Goal: Task Accomplishment & Management: Use online tool/utility

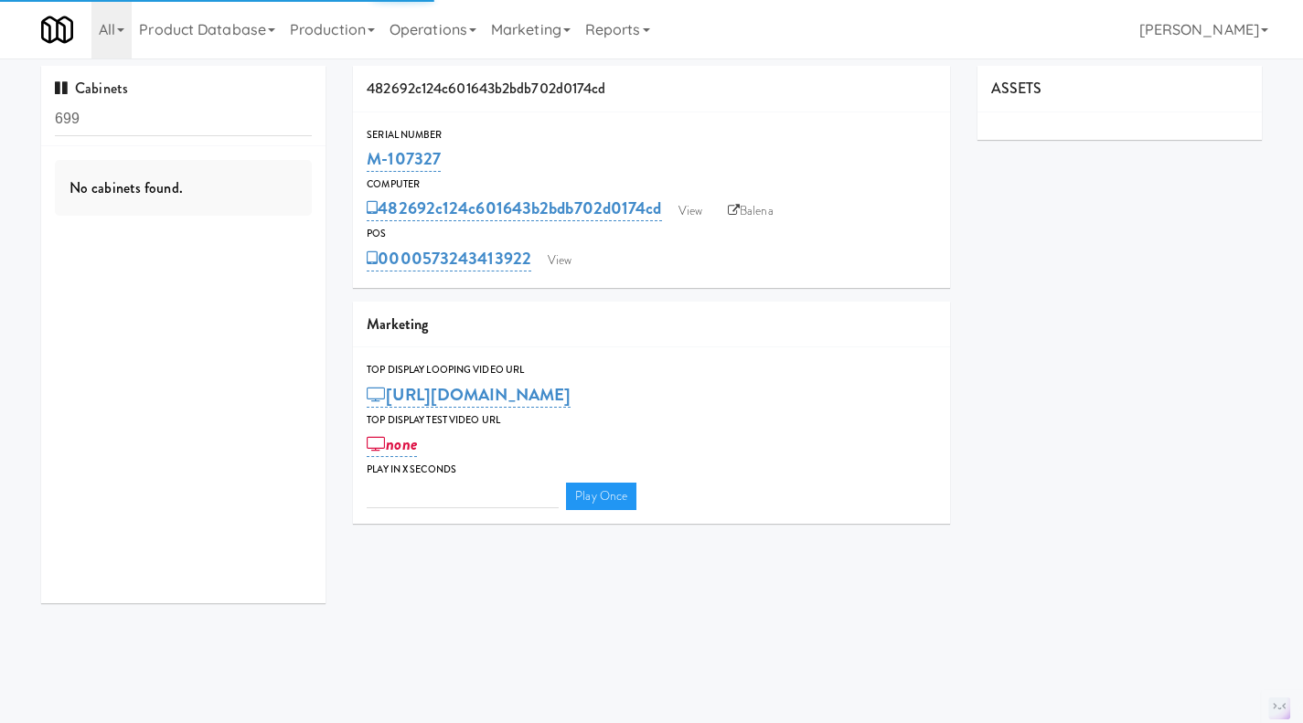
type input "3"
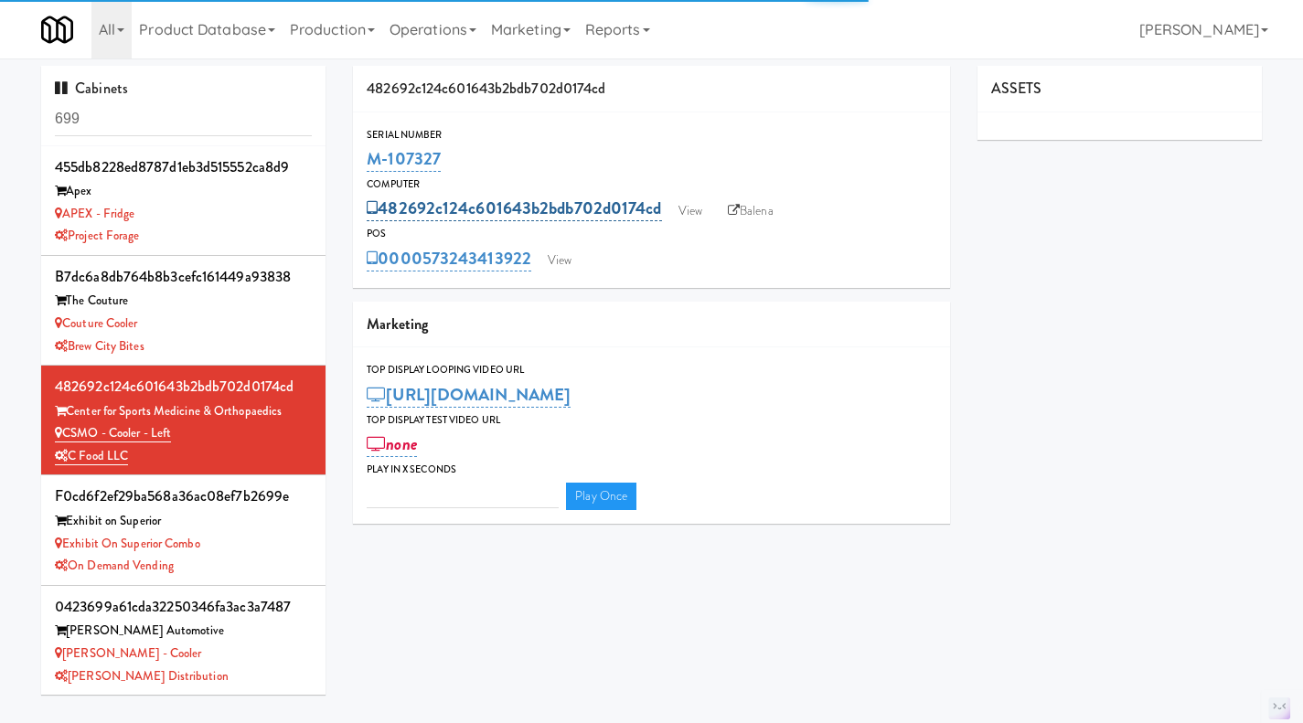
type input "3"
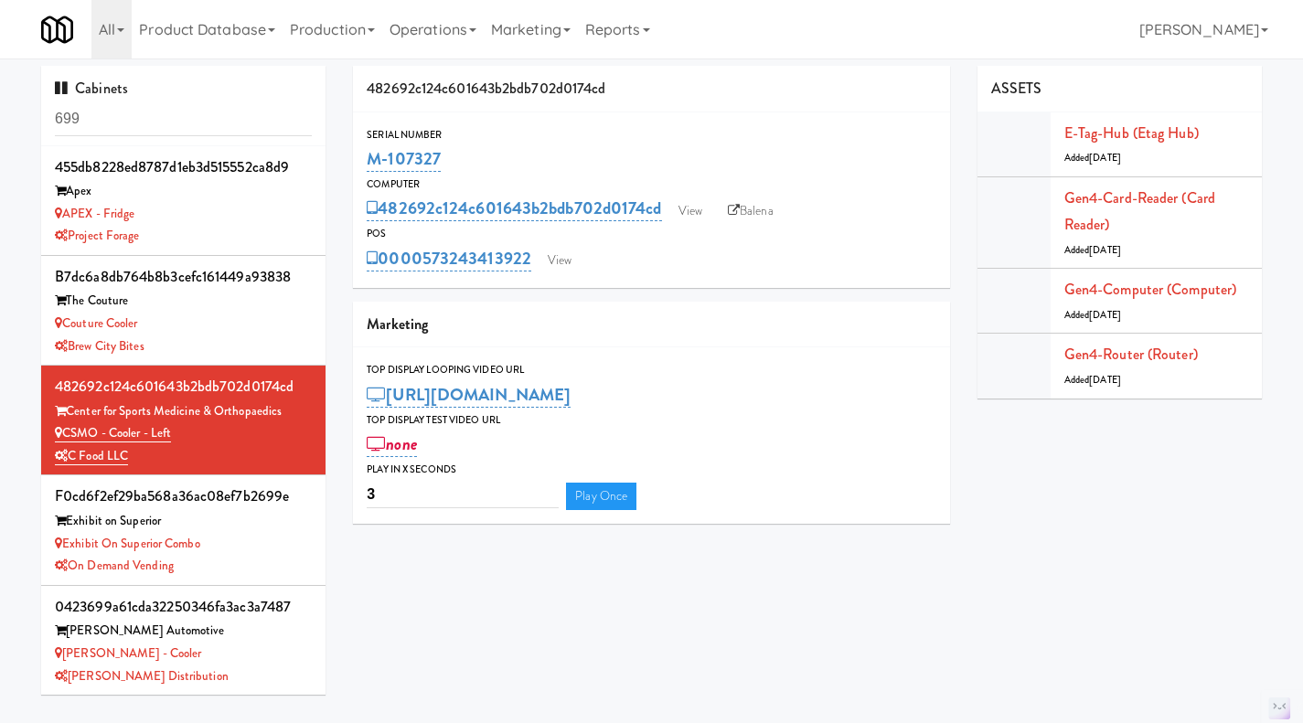
click at [165, 122] on input "699" at bounding box center [183, 119] width 257 height 34
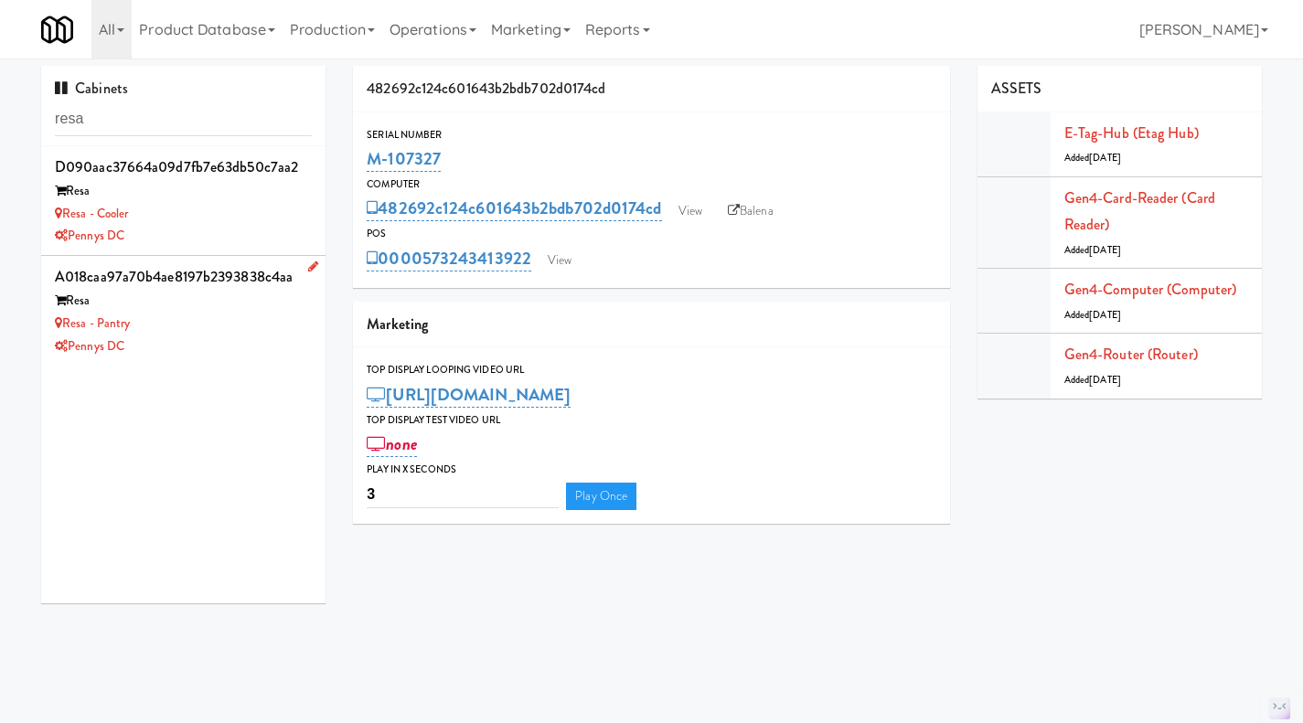
type input "resa"
click at [220, 344] on div "Pennys DC" at bounding box center [183, 346] width 257 height 23
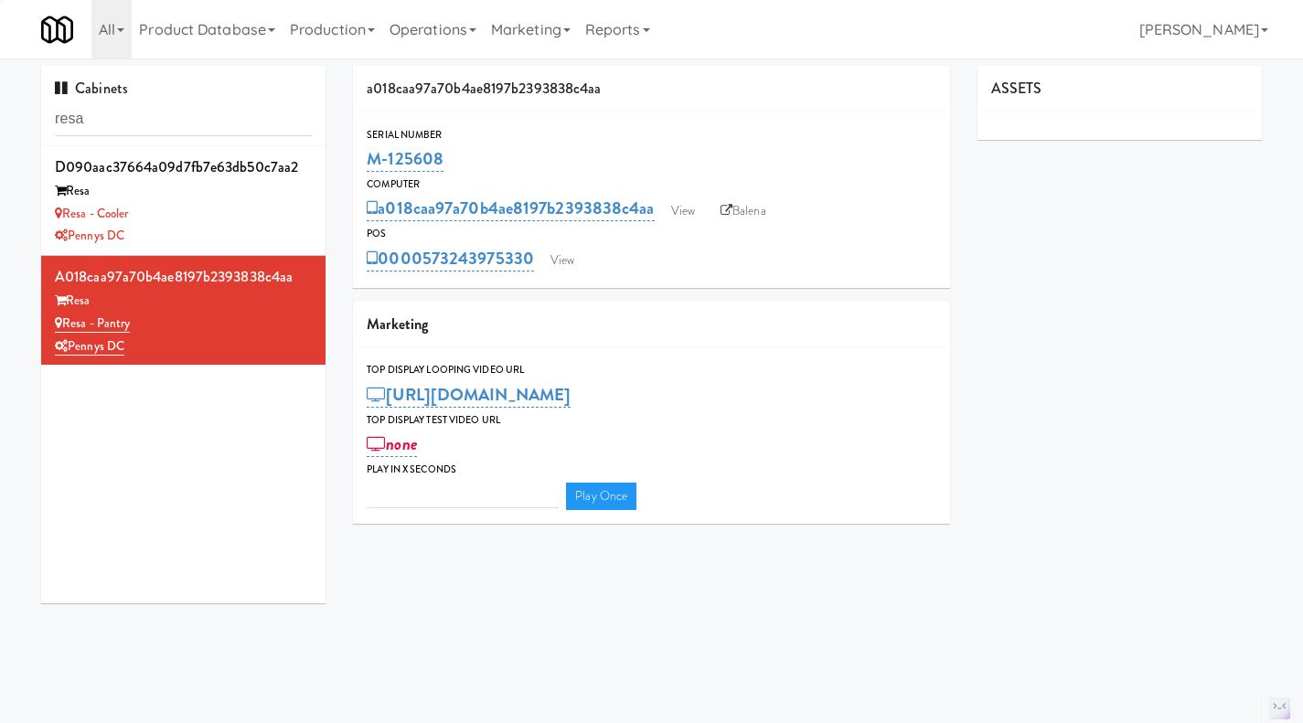
type input "3"
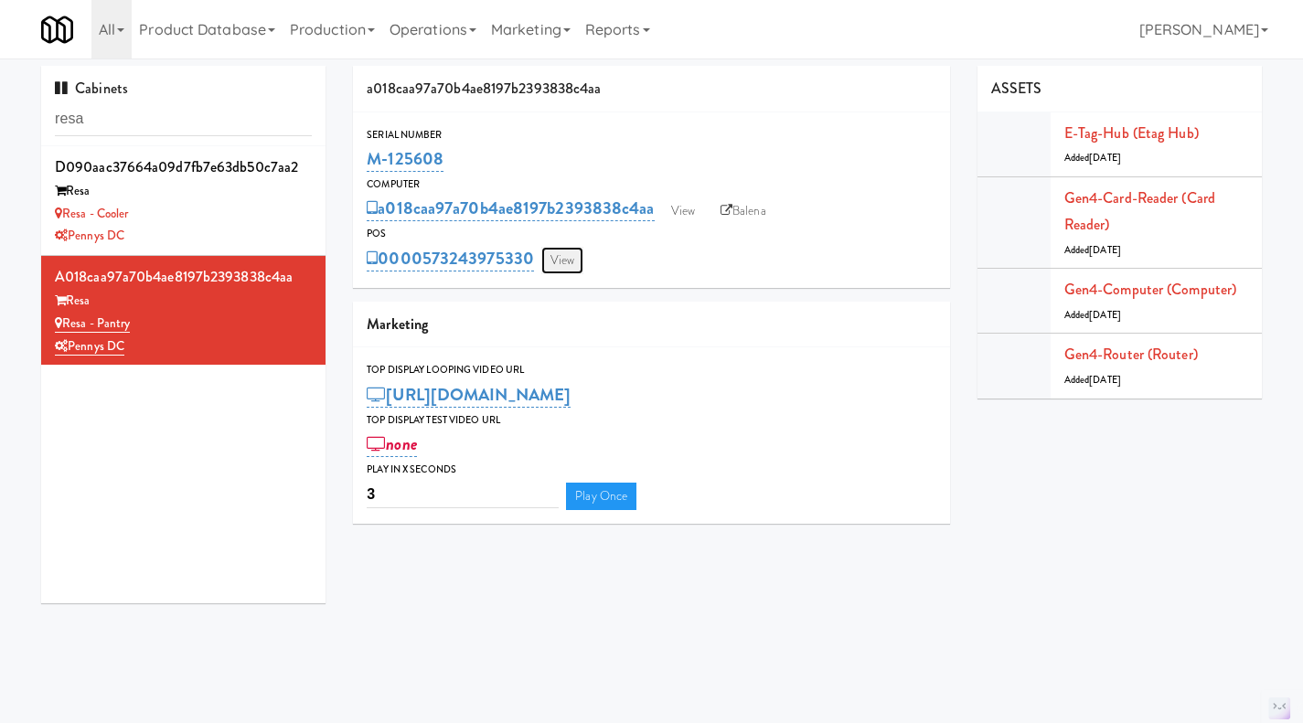
click at [569, 254] on link "View" at bounding box center [562, 260] width 42 height 27
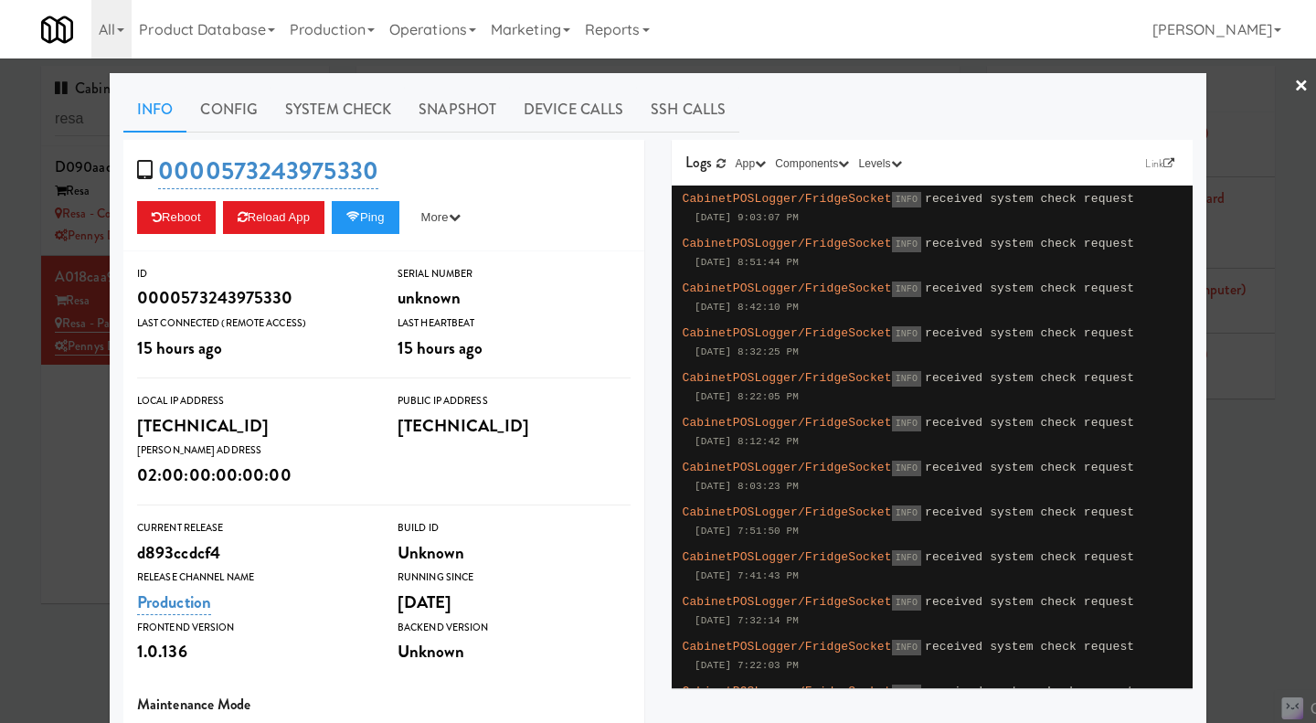
click at [41, 491] on div at bounding box center [658, 361] width 1316 height 723
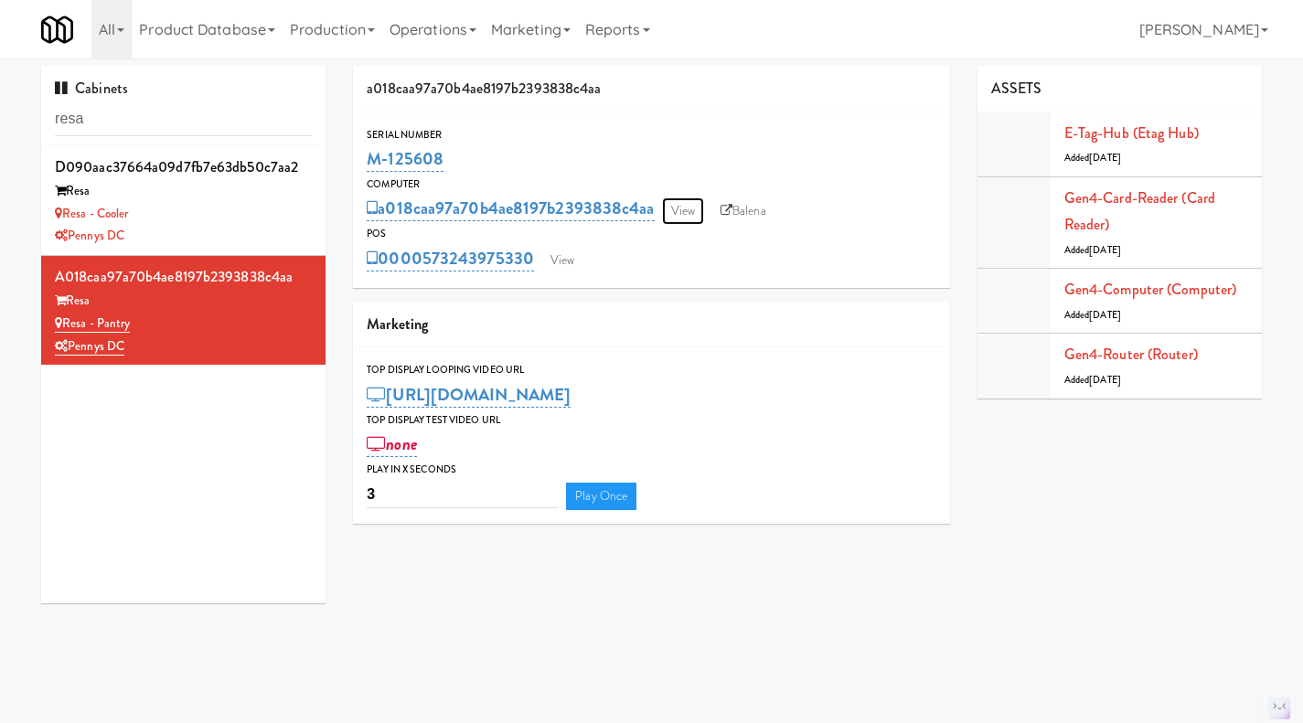
click at [671, 222] on link "View" at bounding box center [683, 210] width 42 height 27
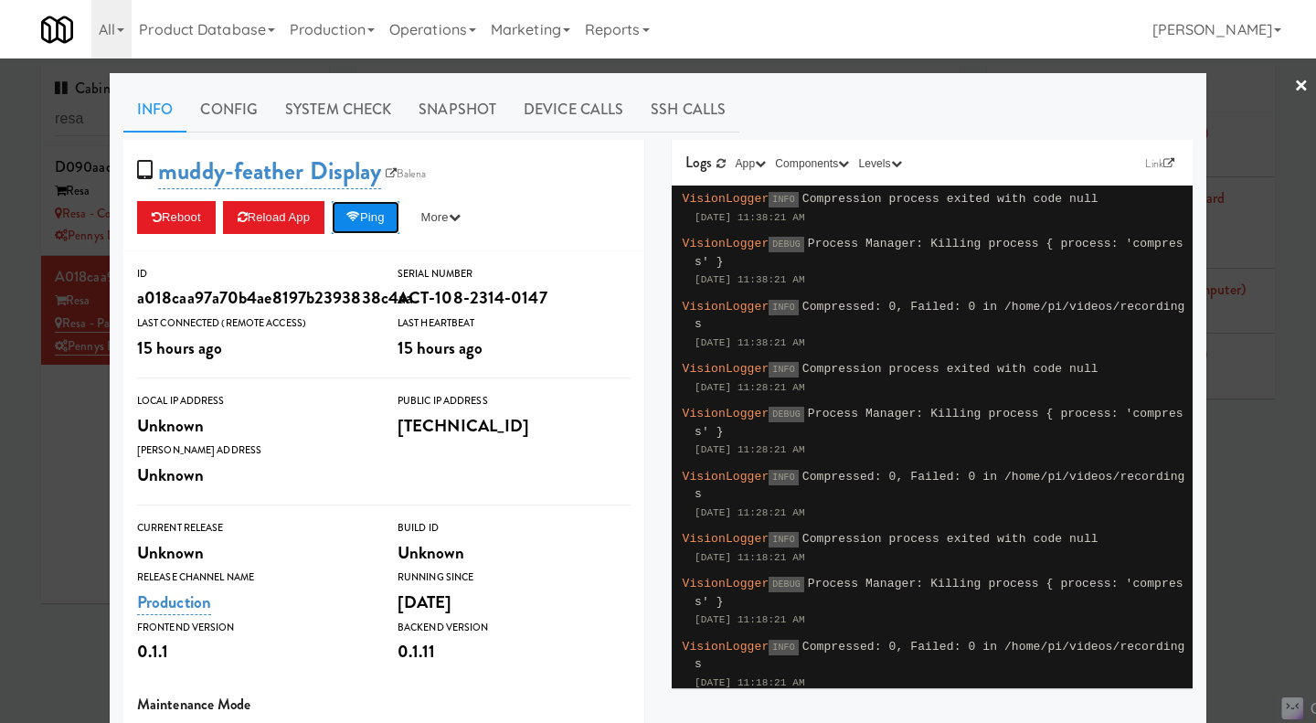
click at [369, 228] on button "Ping" at bounding box center [366, 217] width 68 height 33
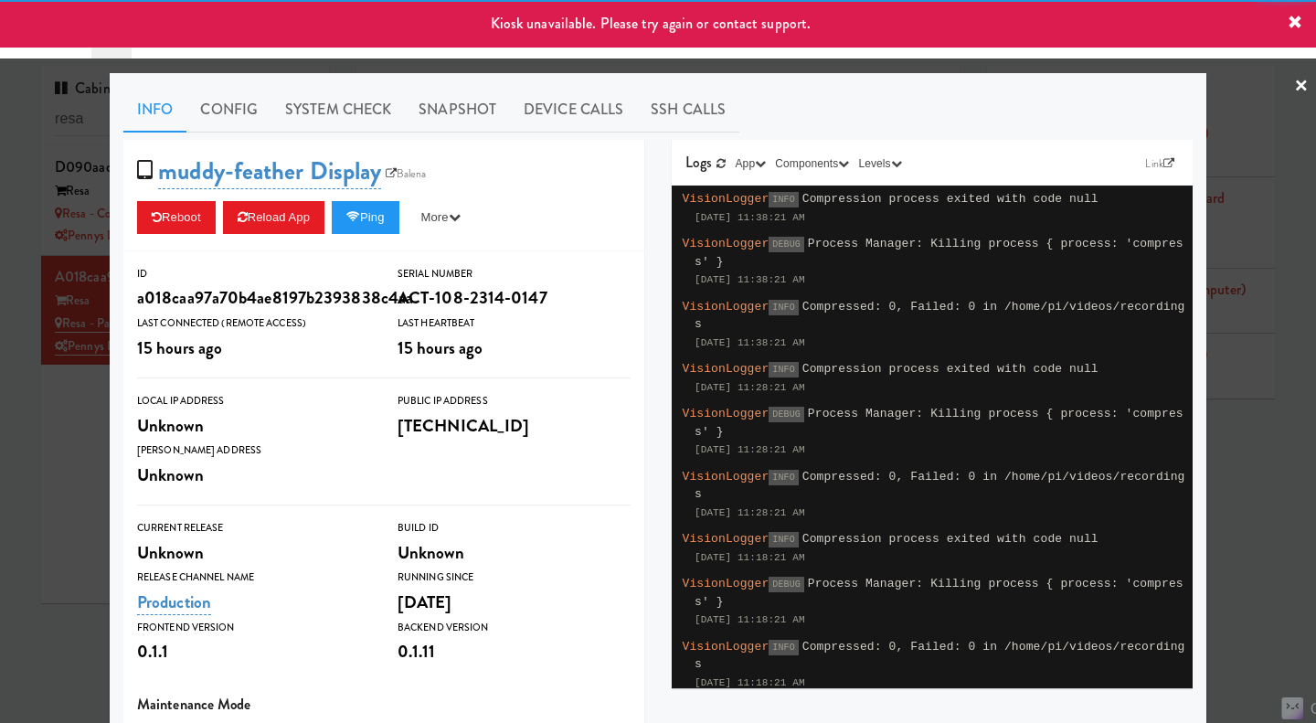
drag, startPoint x: 77, startPoint y: 454, endPoint x: 120, endPoint y: 420, distance: 54.7
click at [78, 454] on div at bounding box center [658, 361] width 1316 height 723
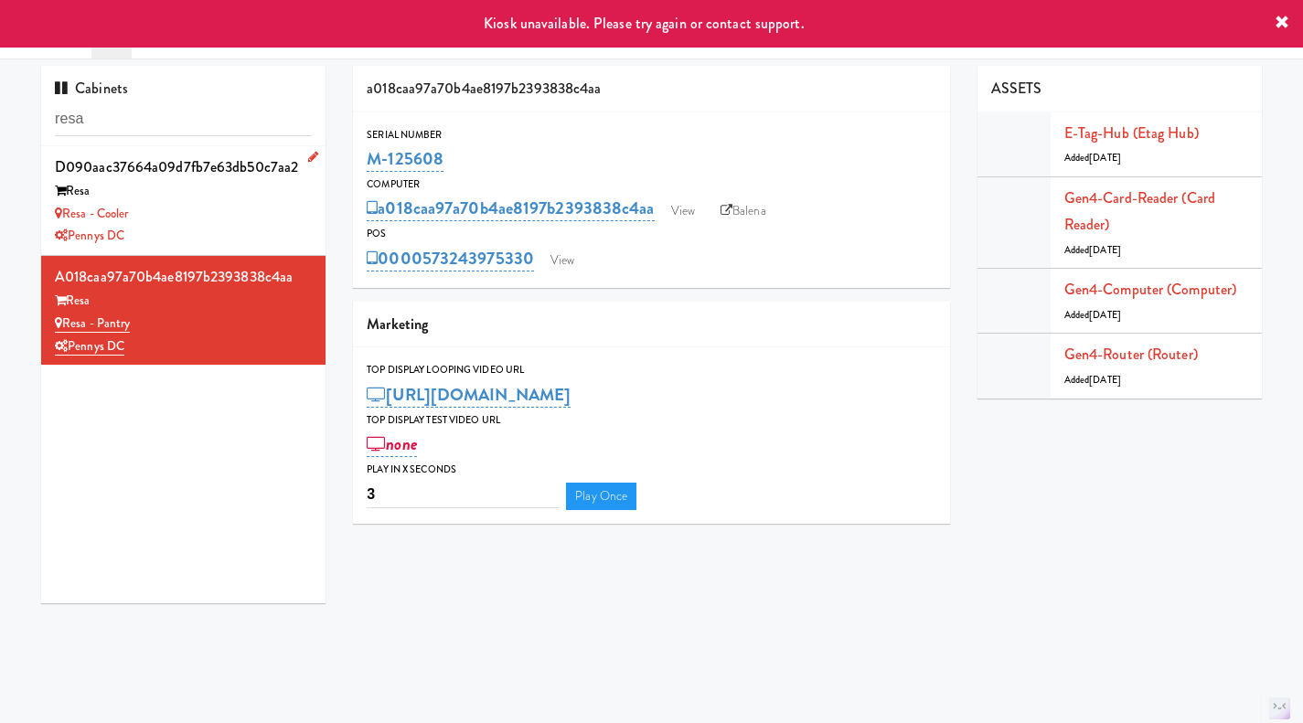
click at [251, 242] on div "Pennys DC" at bounding box center [183, 236] width 257 height 23
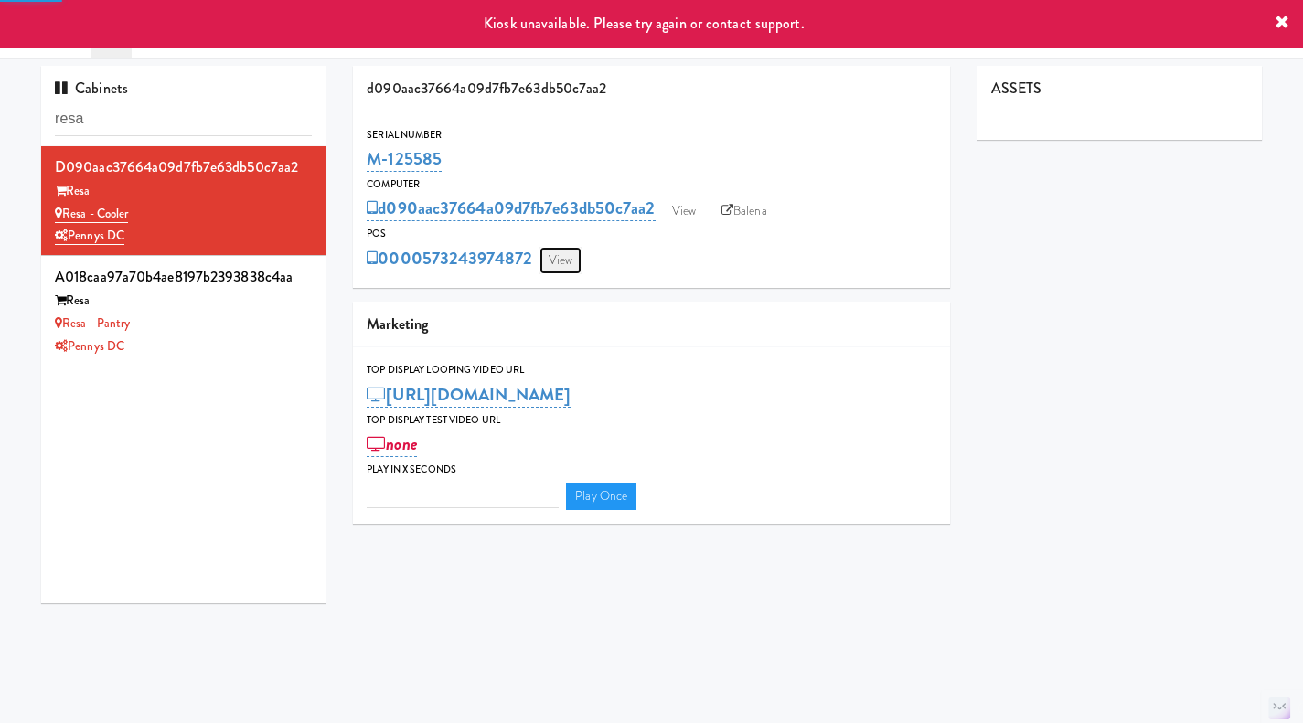
click at [578, 250] on link "View" at bounding box center [560, 260] width 42 height 27
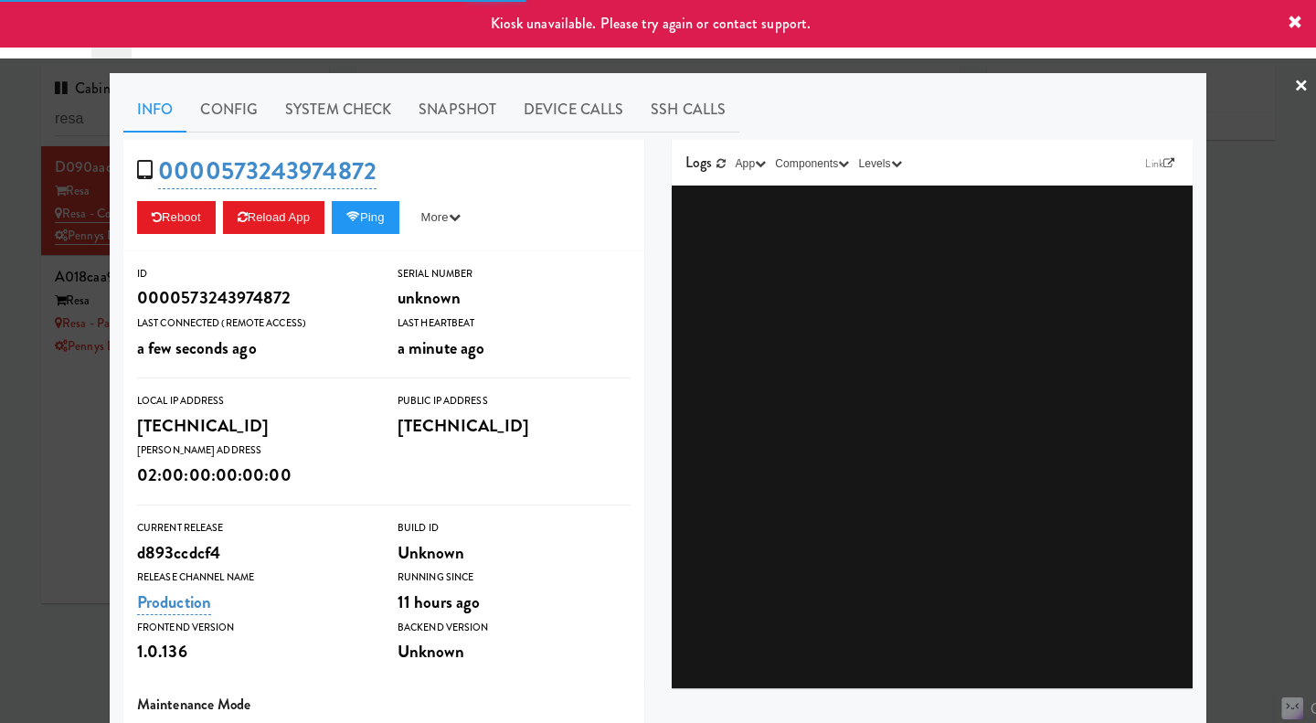
type input "3"
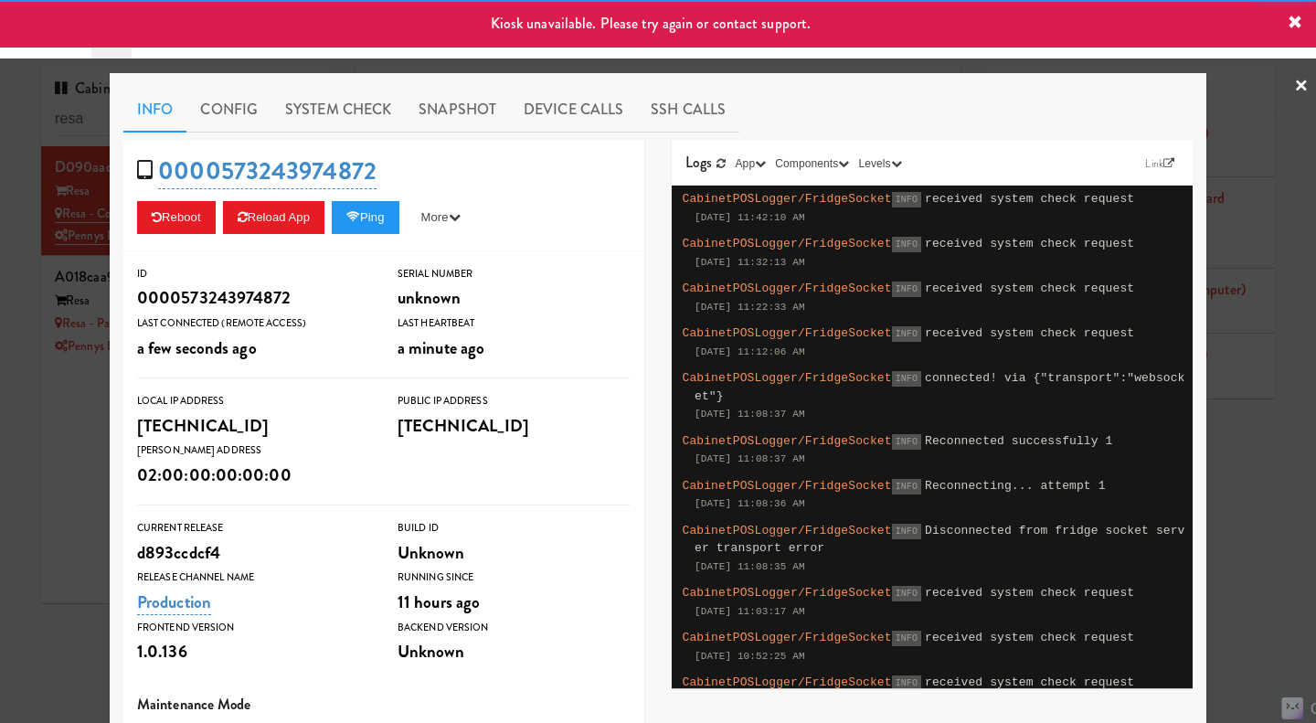
click at [50, 473] on div at bounding box center [658, 361] width 1316 height 723
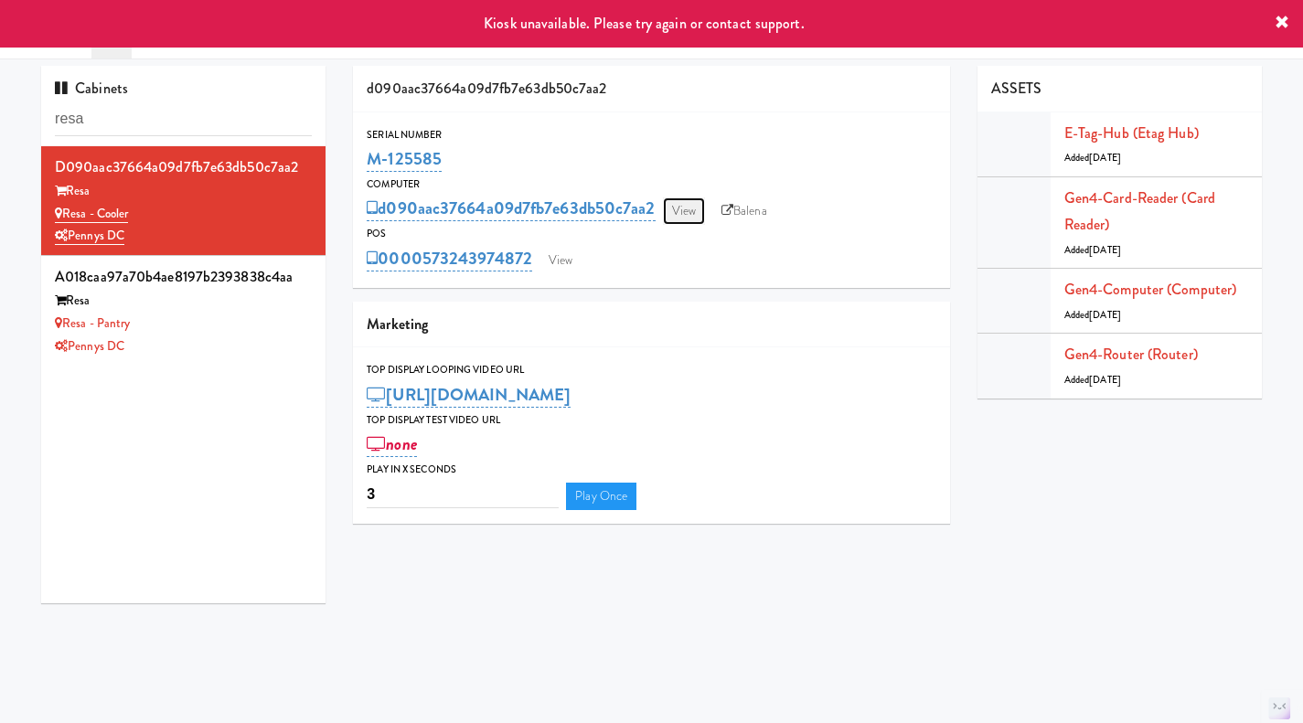
click at [686, 221] on link "View" at bounding box center [684, 210] width 42 height 27
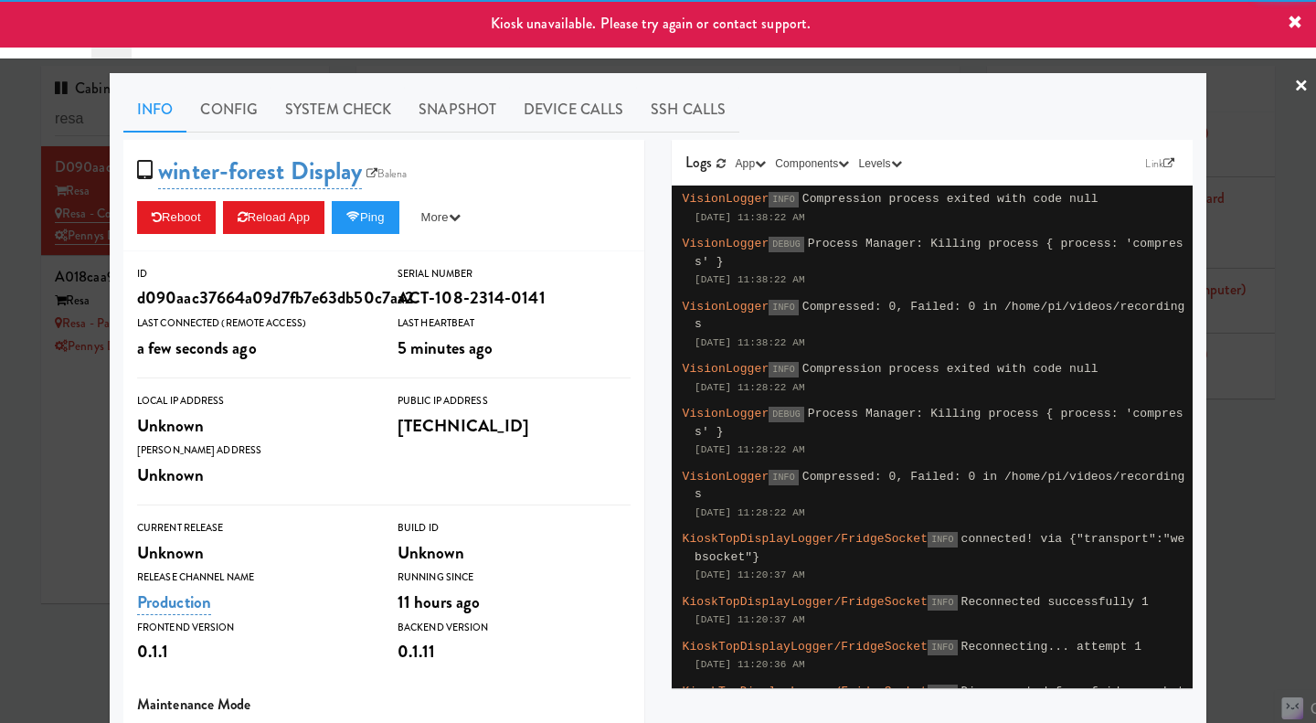
click at [49, 467] on div at bounding box center [658, 361] width 1316 height 723
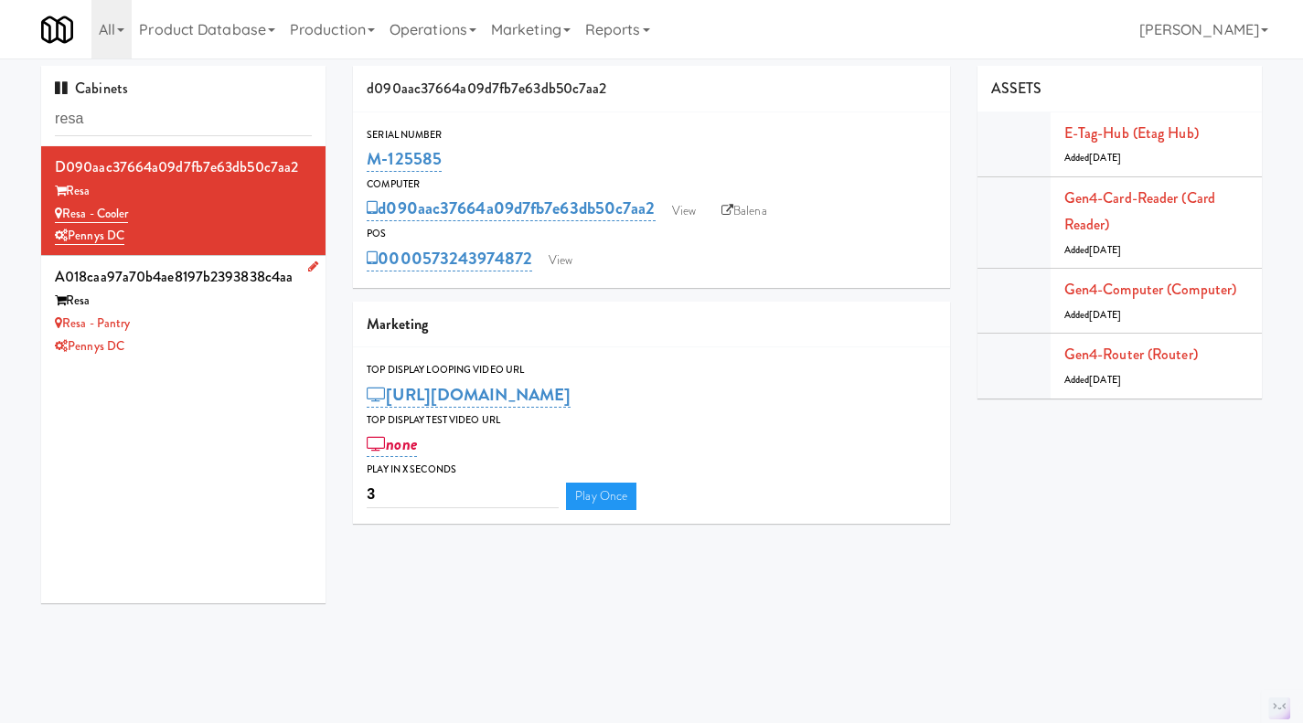
click at [275, 313] on div "Resa - Pantry" at bounding box center [183, 324] width 257 height 23
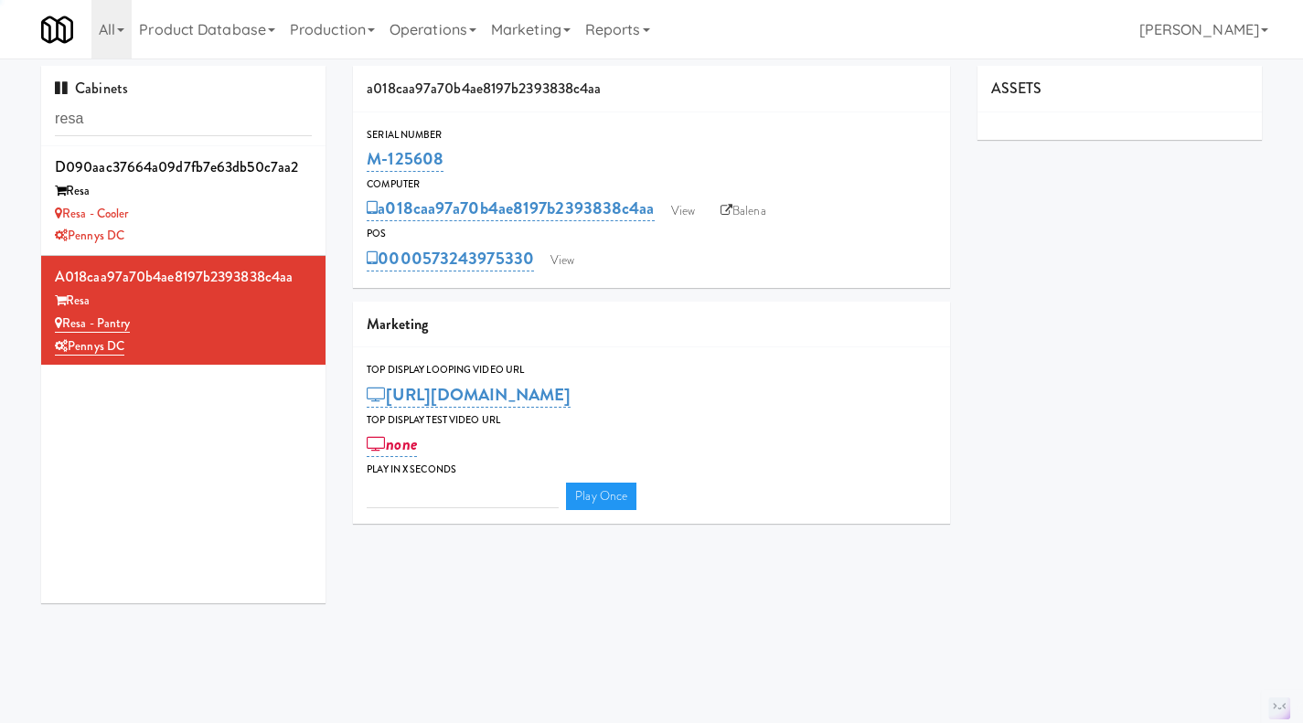
type input "3"
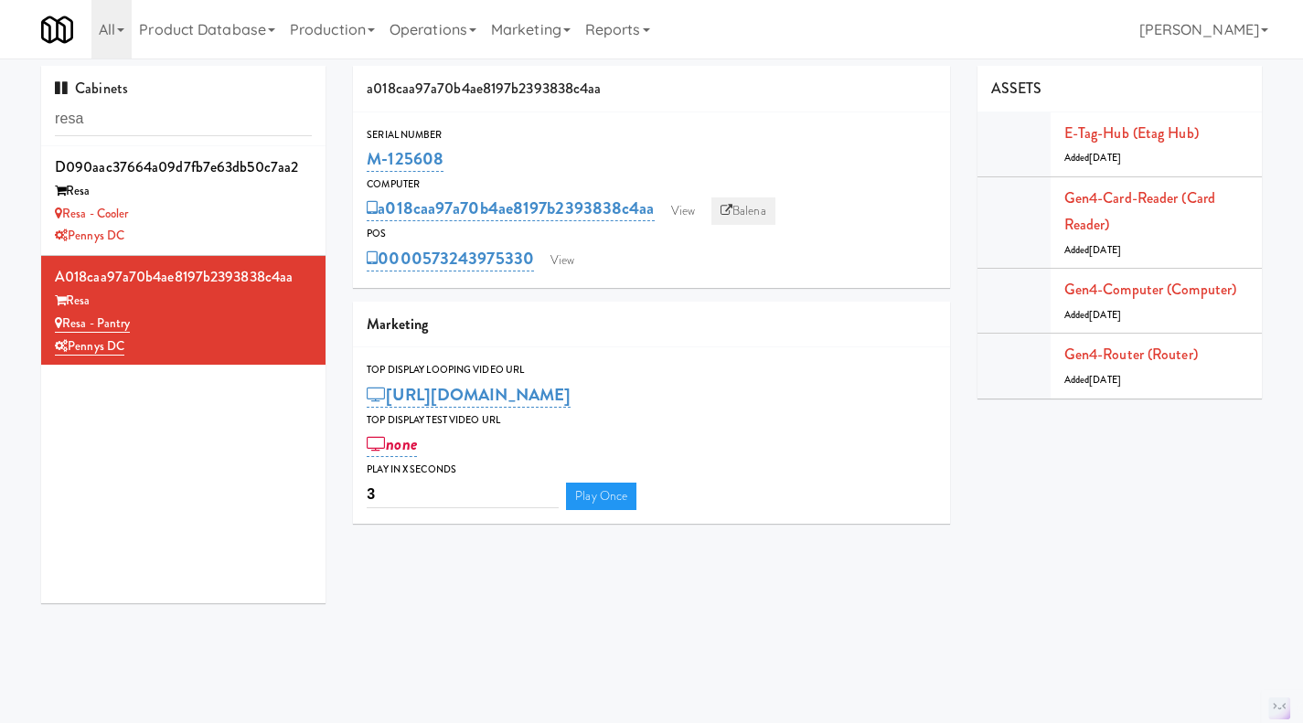
click at [769, 205] on link "Balena" at bounding box center [743, 210] width 64 height 27
drag, startPoint x: 497, startPoint y: 155, endPoint x: 351, endPoint y: 162, distance: 146.4
click at [351, 162] on div "a018caa97a70b4ae8197b2393838c4aa Serial Number M-125608 Computer a018caa97a70b4…" at bounding box center [651, 302] width 624 height 472
copy link "M-125608"
drag, startPoint x: 535, startPoint y: 278, endPoint x: 420, endPoint y: 278, distance: 114.3
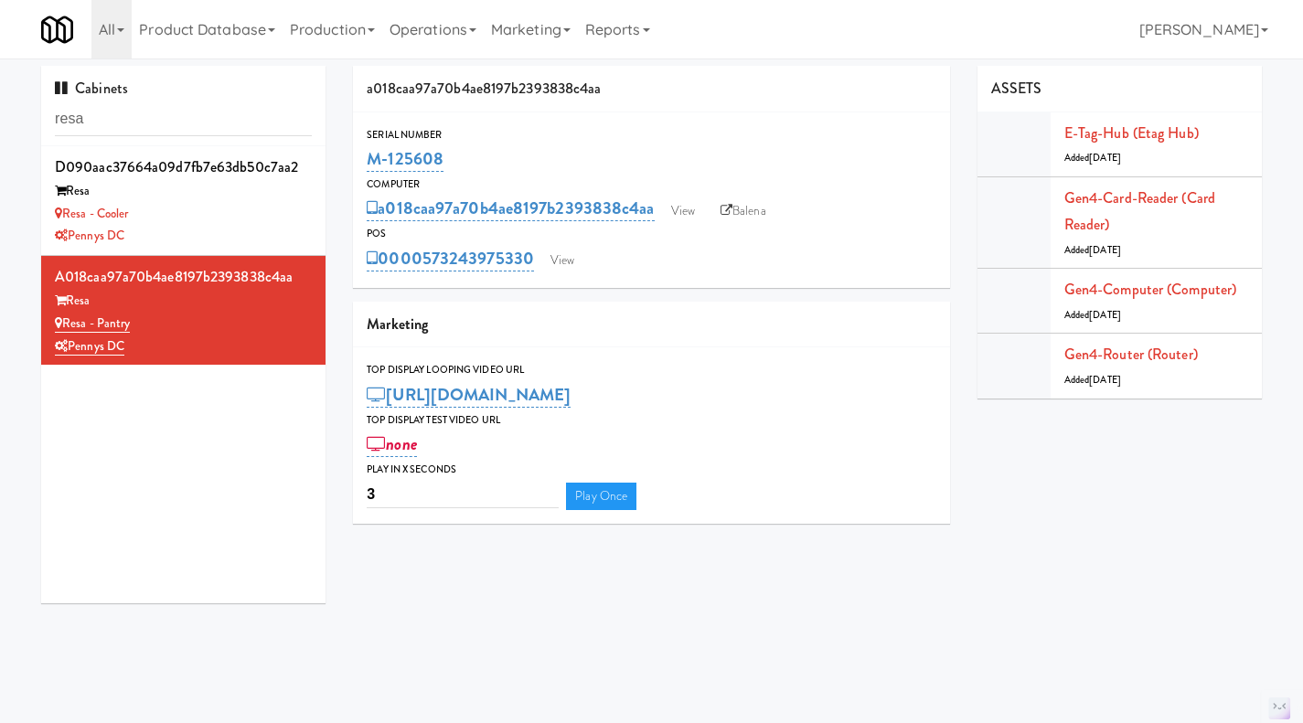
click at [420, 278] on div "Serial Number M-125608 Computer a018caa97a70b4ae8197b2393838c4aa View Balena PO…" at bounding box center [651, 200] width 597 height 176
copy link "573243975330"
click at [682, 219] on link "View" at bounding box center [683, 210] width 42 height 27
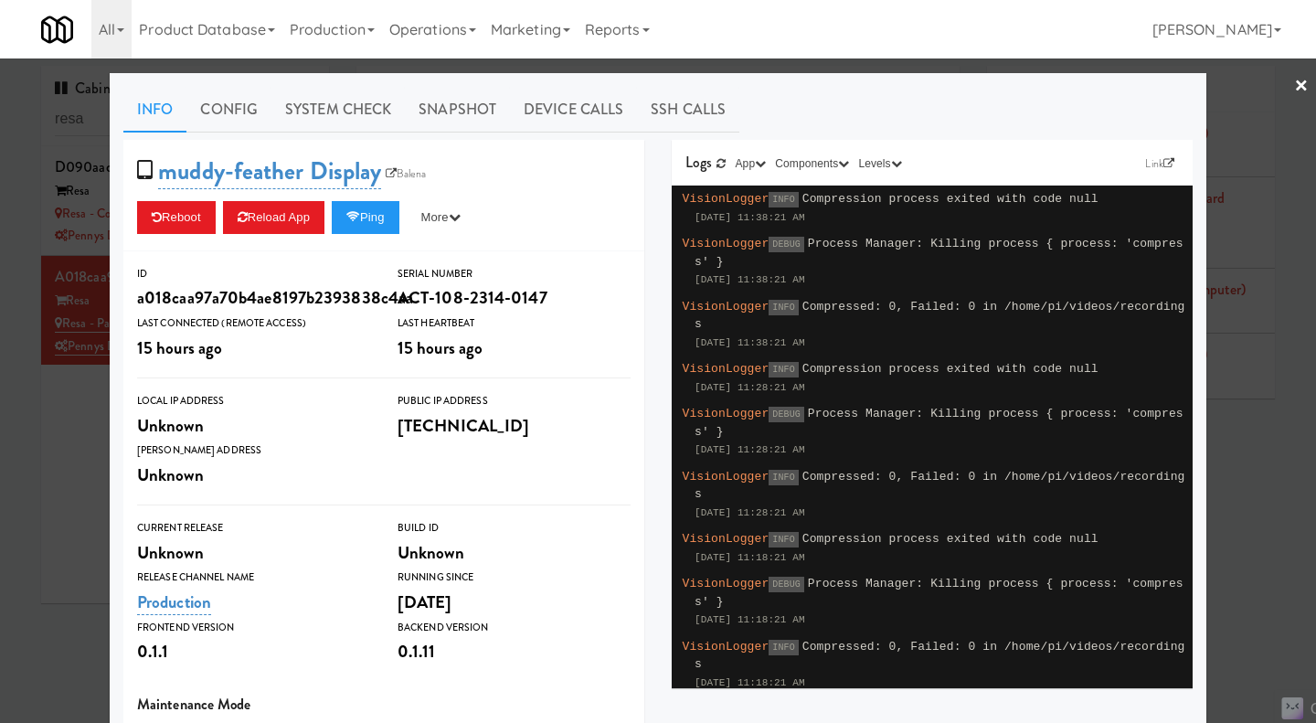
click at [80, 479] on div at bounding box center [658, 361] width 1316 height 723
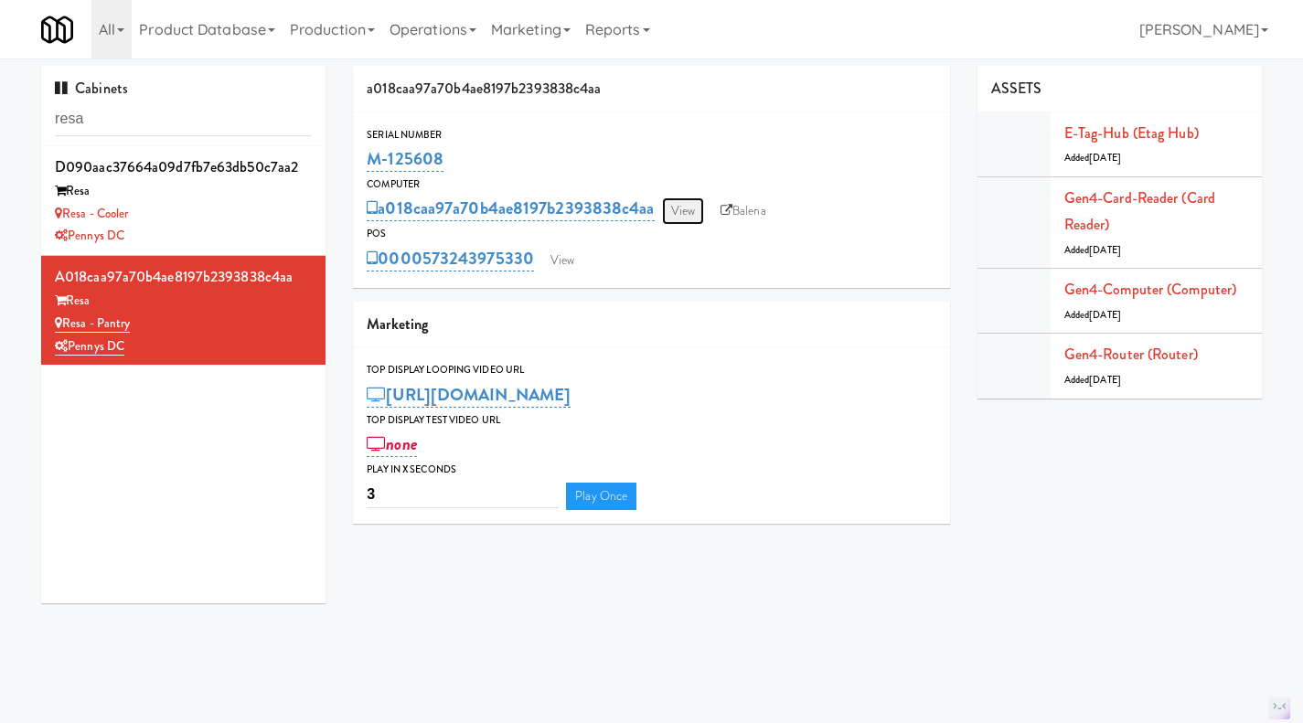
click at [673, 207] on link "View" at bounding box center [683, 210] width 42 height 27
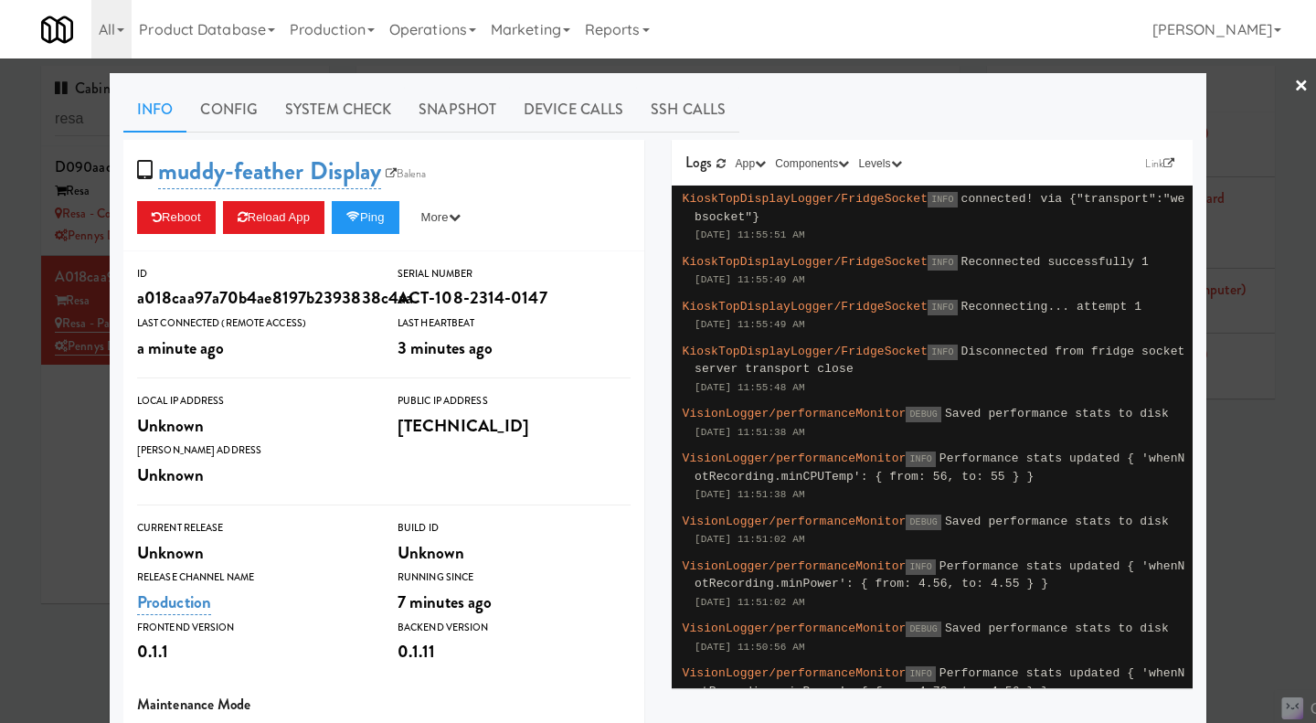
click at [75, 474] on div at bounding box center [658, 361] width 1316 height 723
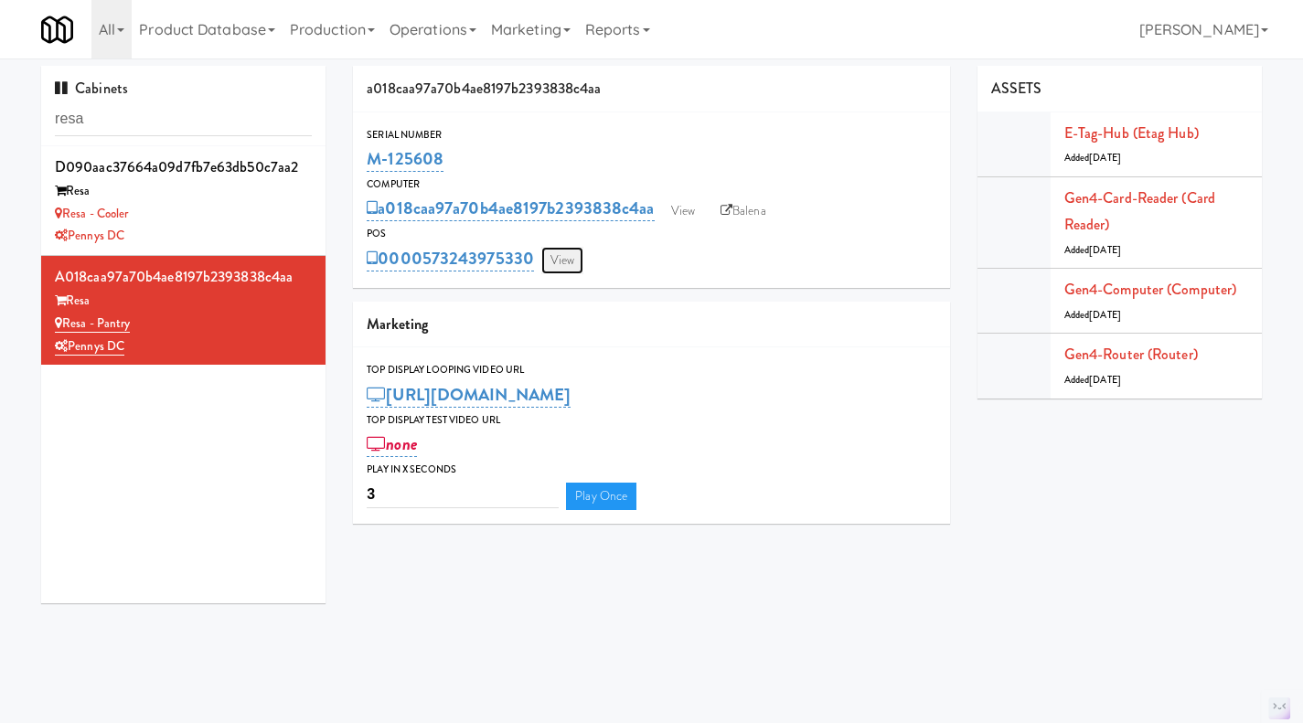
click at [577, 267] on link "View" at bounding box center [562, 260] width 42 height 27
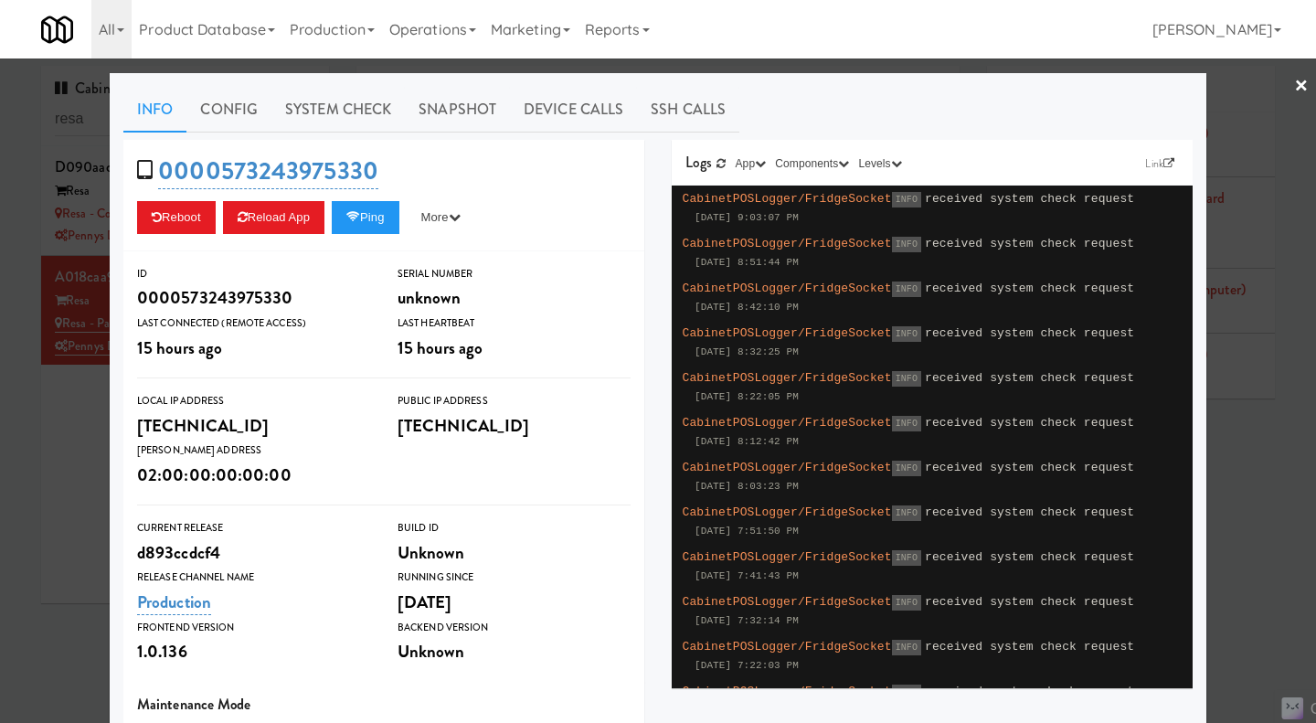
click at [89, 449] on div at bounding box center [658, 361] width 1316 height 723
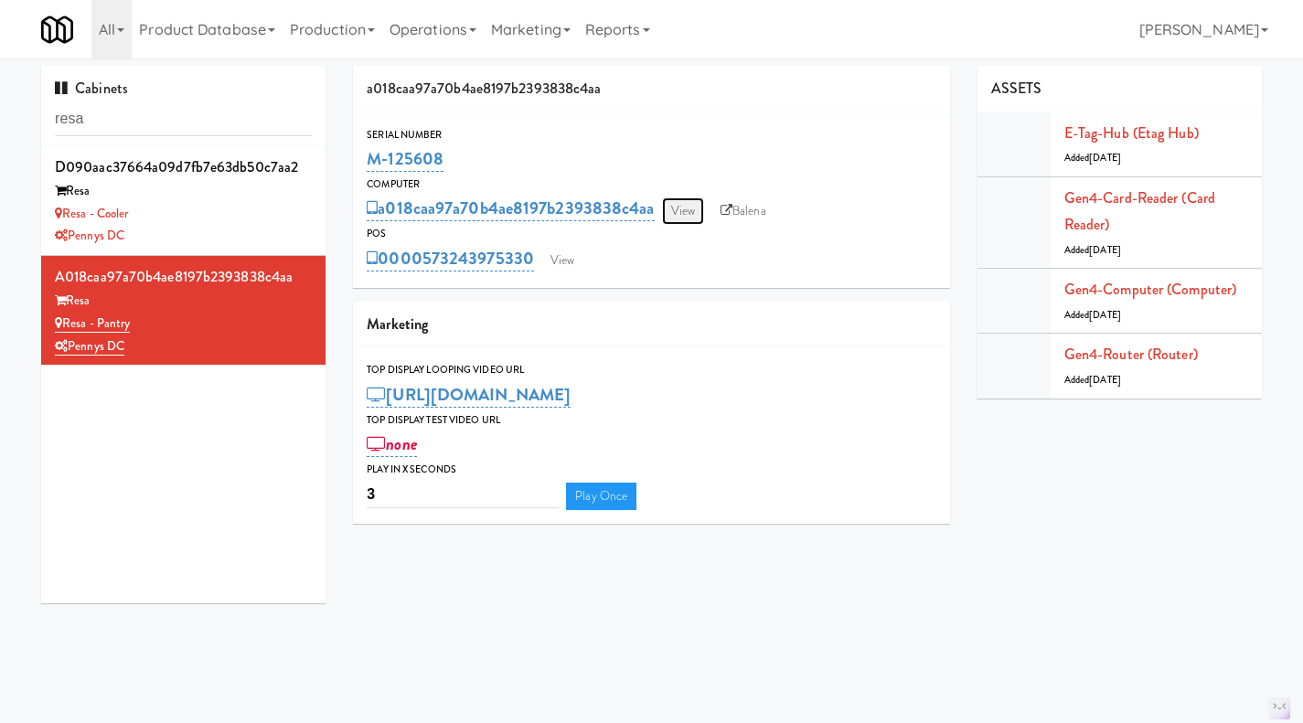
click at [695, 209] on link "View" at bounding box center [683, 210] width 42 height 27
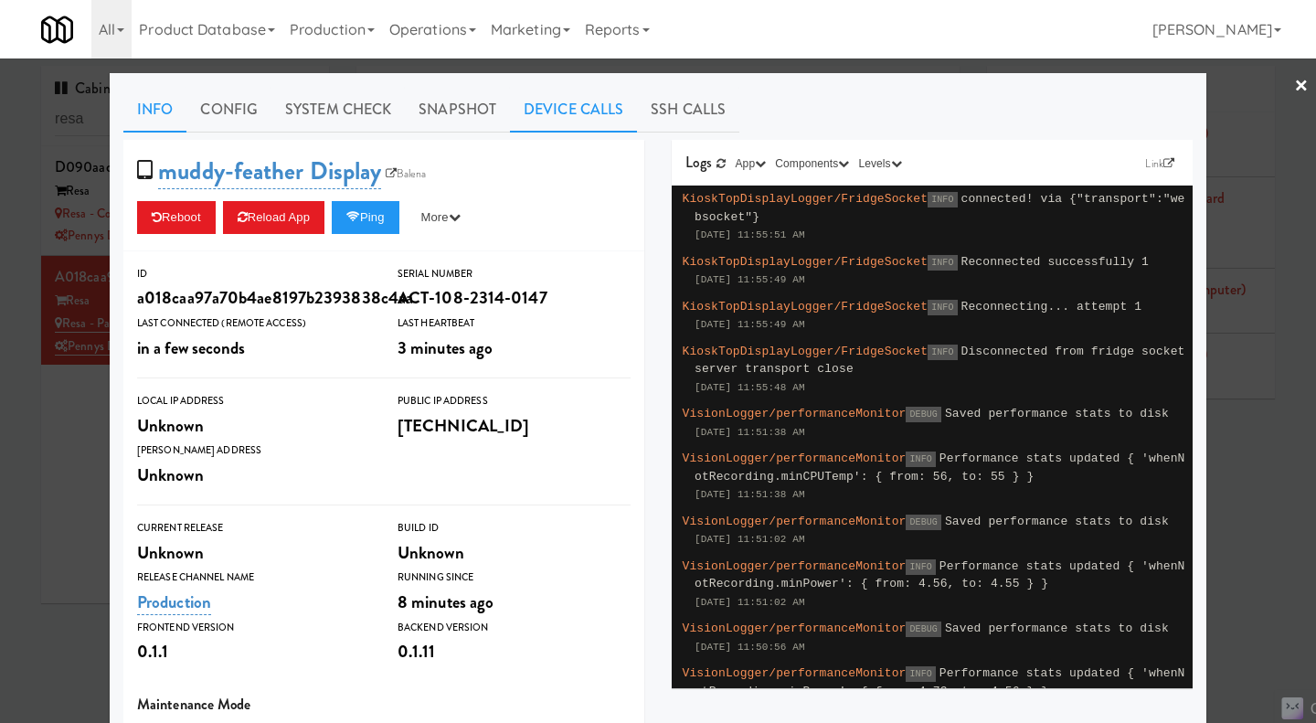
click at [569, 116] on link "Device Calls" at bounding box center [573, 110] width 127 height 46
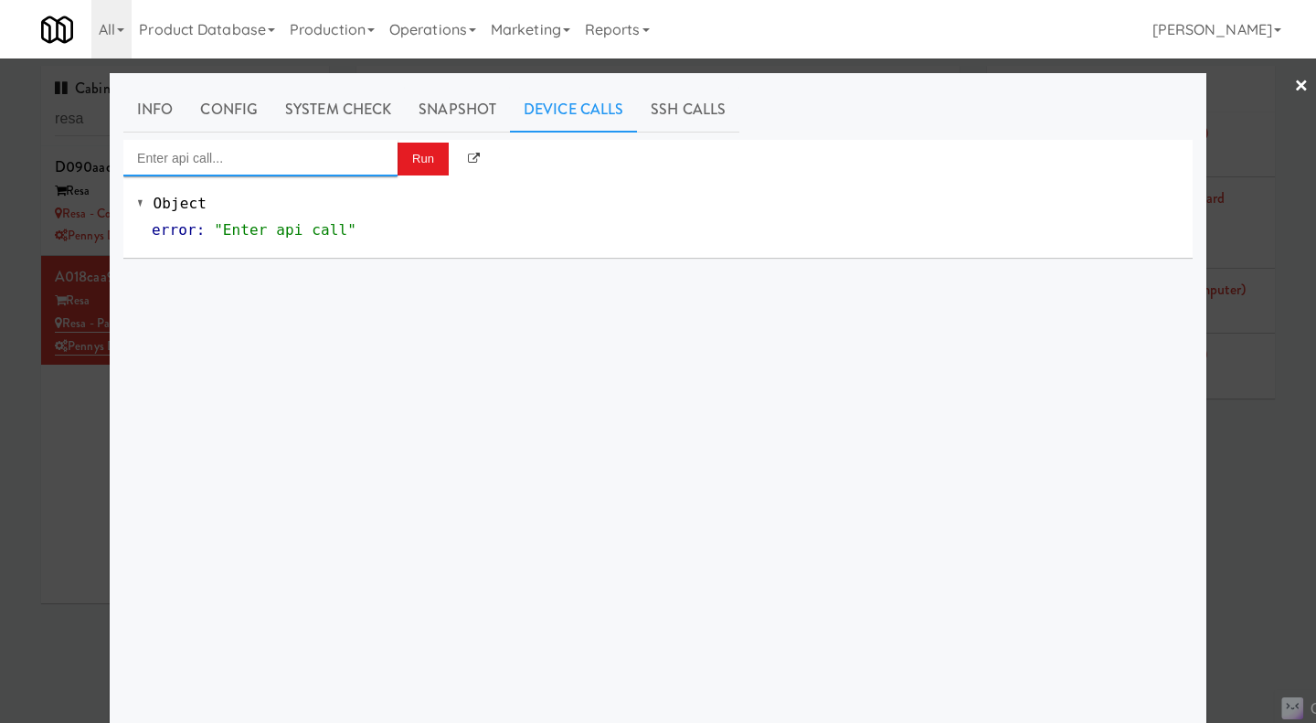
click at [284, 161] on input "Enter api call..." at bounding box center [260, 158] width 274 height 37
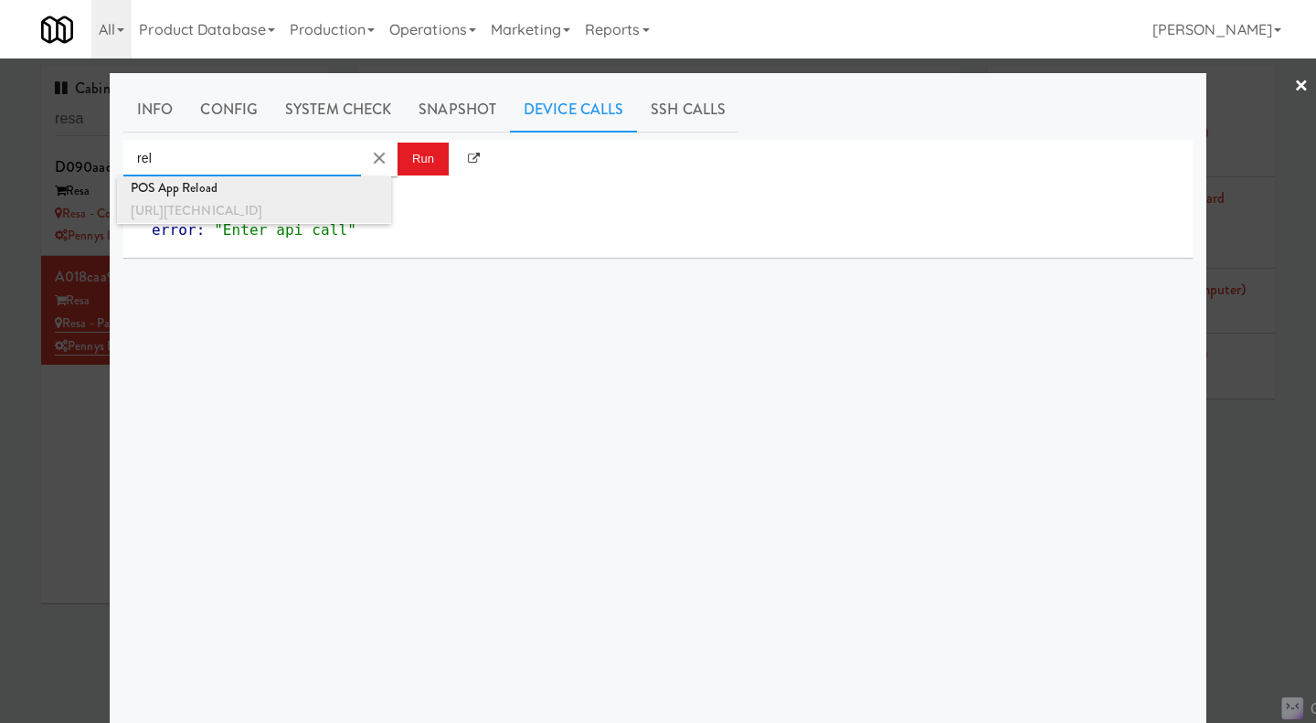
click at [287, 190] on div "POS App Reload" at bounding box center [254, 188] width 247 height 24
type input "POS App Reload"
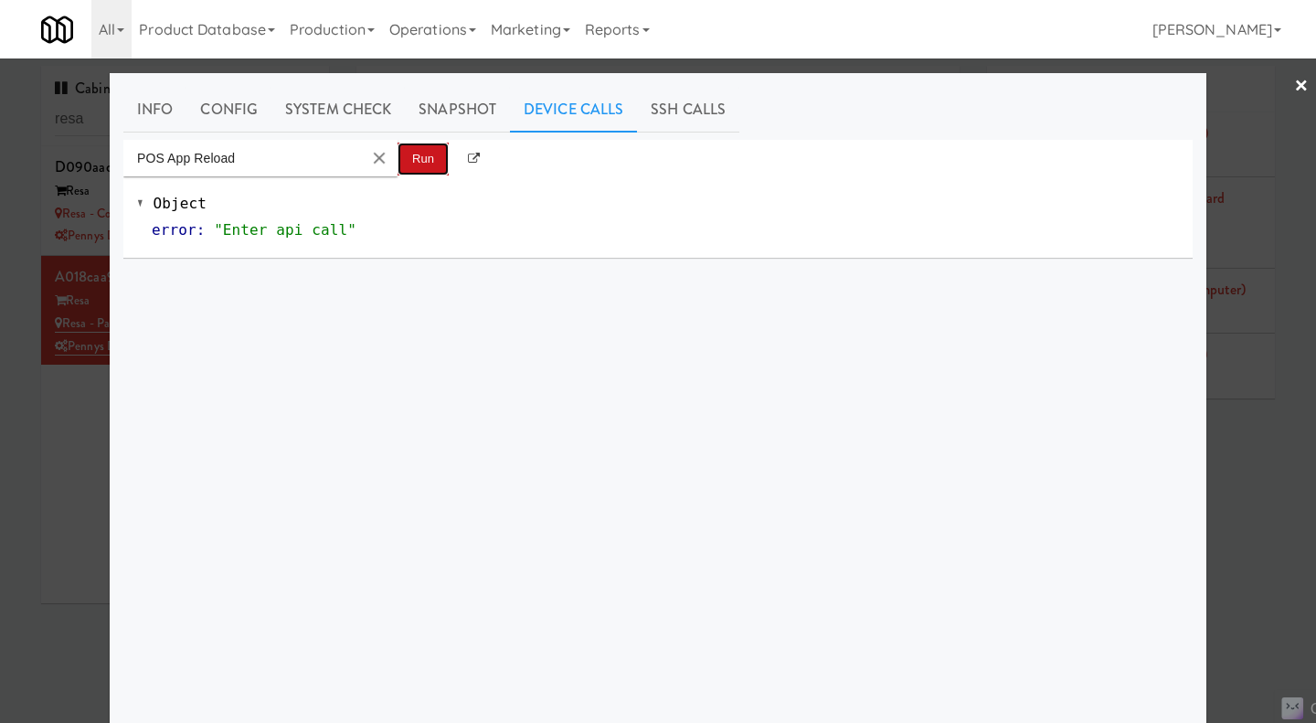
click at [419, 164] on button "Run" at bounding box center [423, 159] width 51 height 33
click at [1248, 496] on div at bounding box center [658, 361] width 1316 height 723
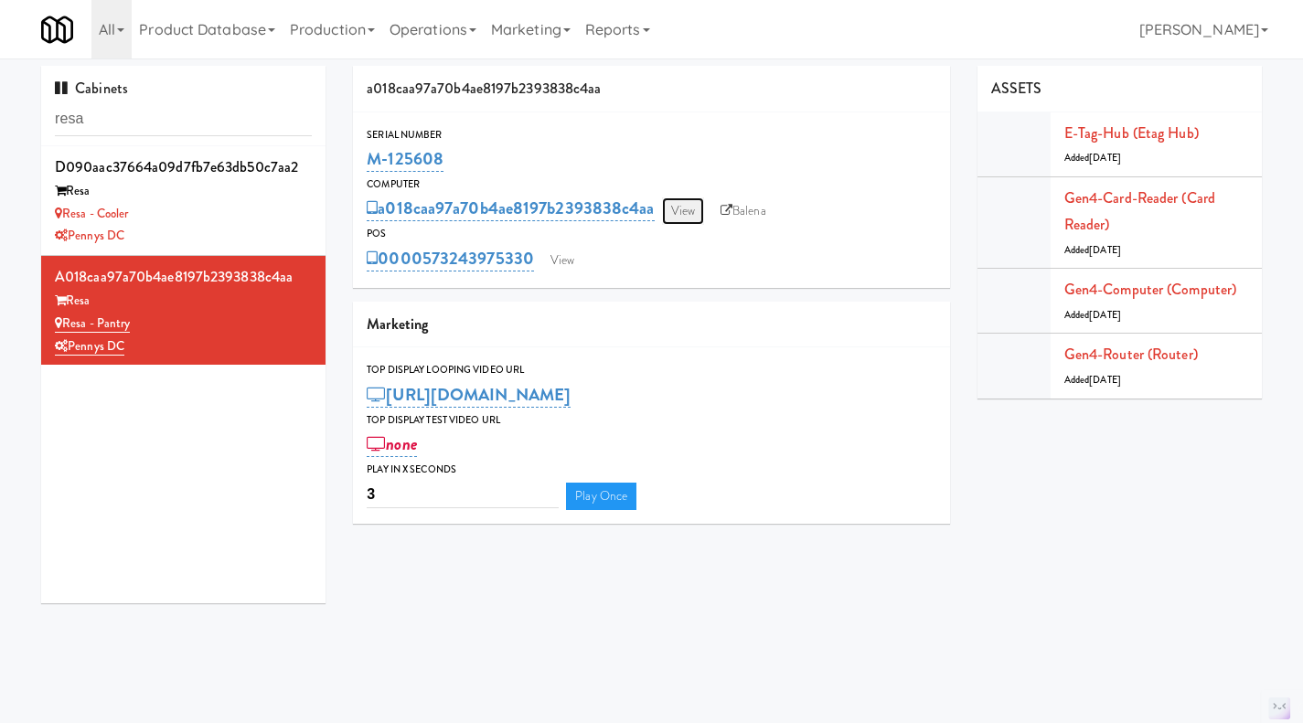
click at [686, 210] on link "View" at bounding box center [683, 210] width 42 height 27
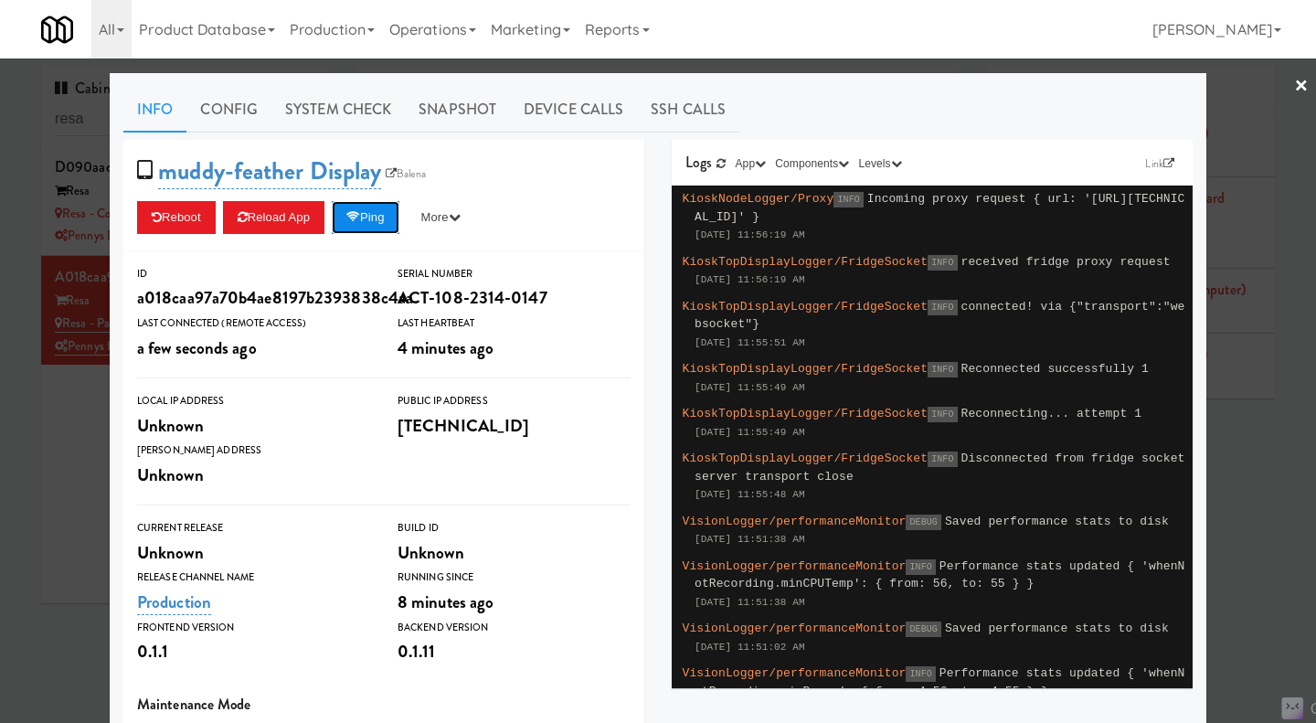
click at [354, 229] on button "Ping" at bounding box center [366, 217] width 68 height 33
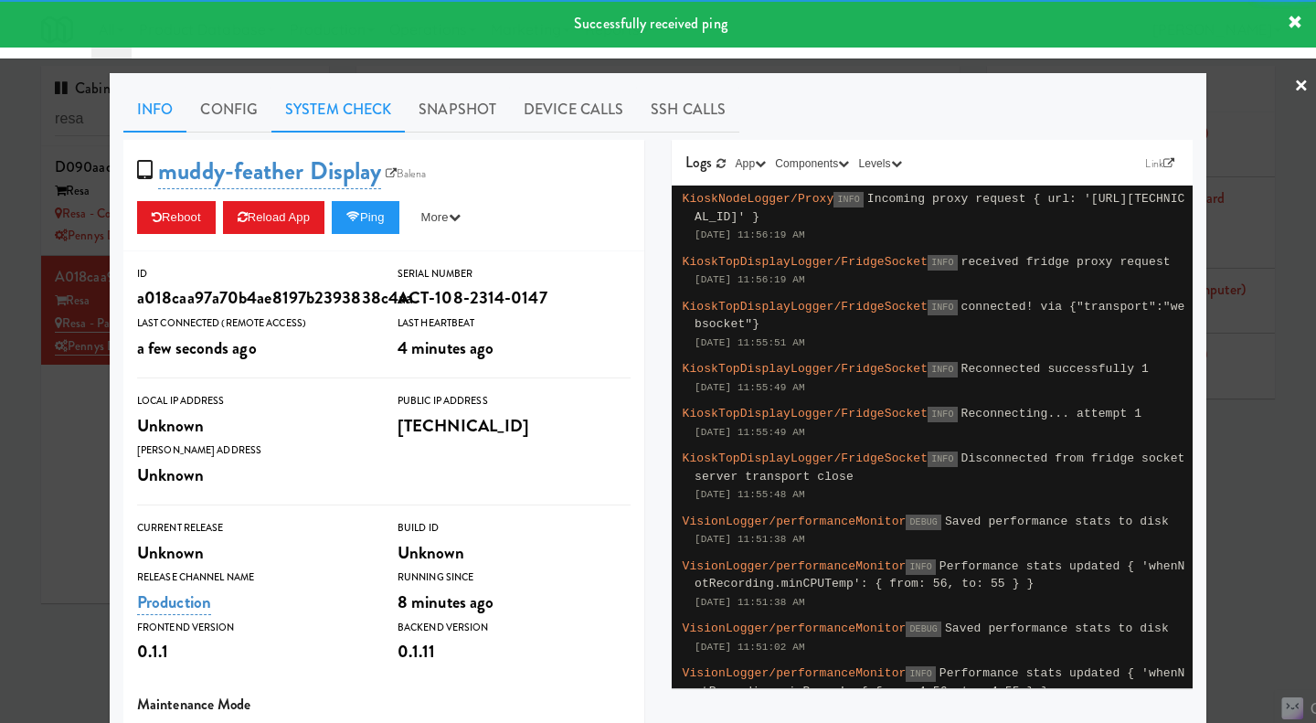
click at [310, 113] on link "System Check" at bounding box center [337, 110] width 133 height 46
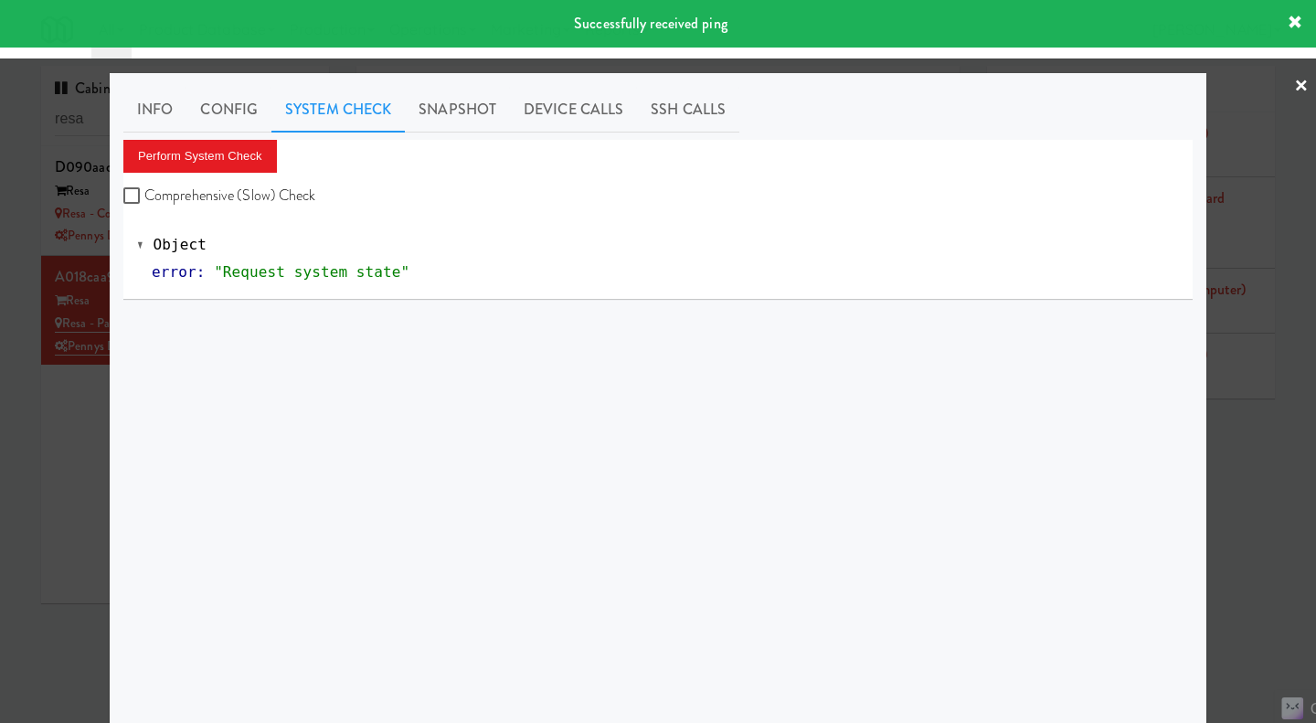
click at [243, 209] on div "Perform System Check Comprehensive (Slow) Check Object error : "Request system …" at bounding box center [657, 220] width 1069 height 160
click at [225, 191] on label "Comprehensive (Slow) Check" at bounding box center [219, 195] width 193 height 27
click at [144, 191] on input "Comprehensive (Slow) Check" at bounding box center [133, 196] width 21 height 15
checkbox input "true"
click at [203, 154] on button "Perform System Check" at bounding box center [200, 156] width 154 height 33
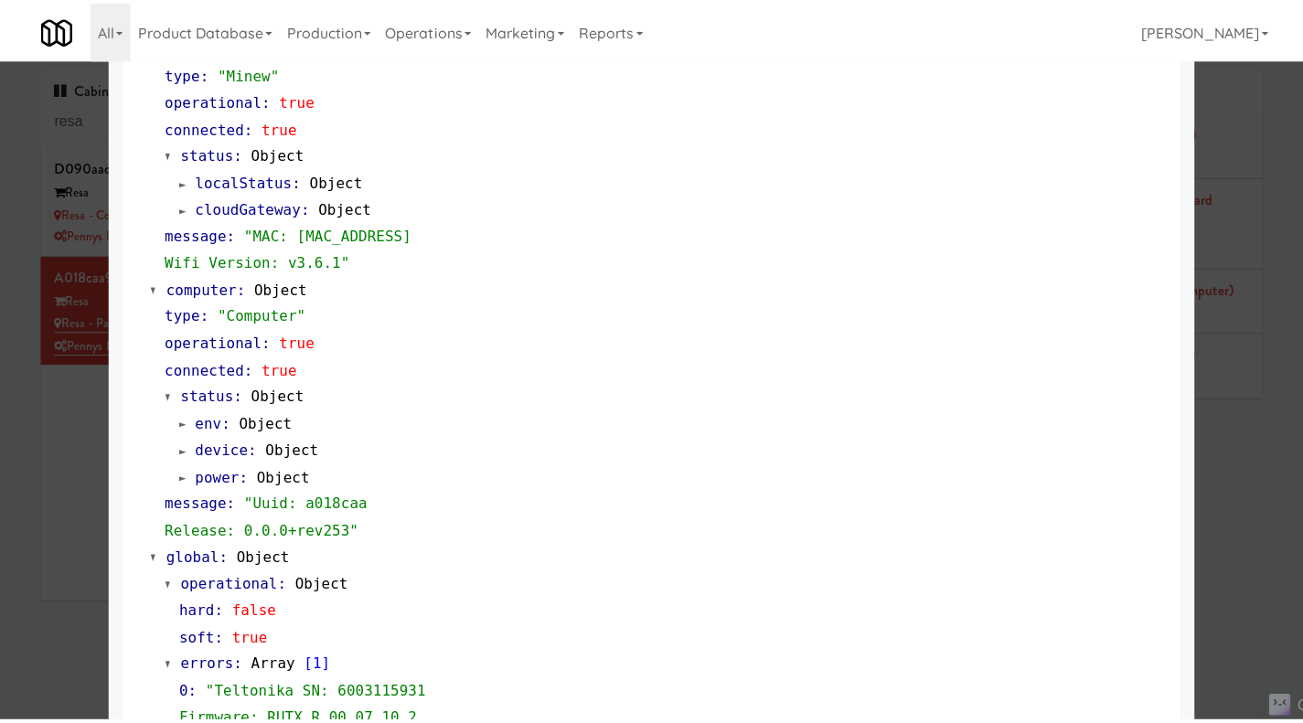
scroll to position [1641, 0]
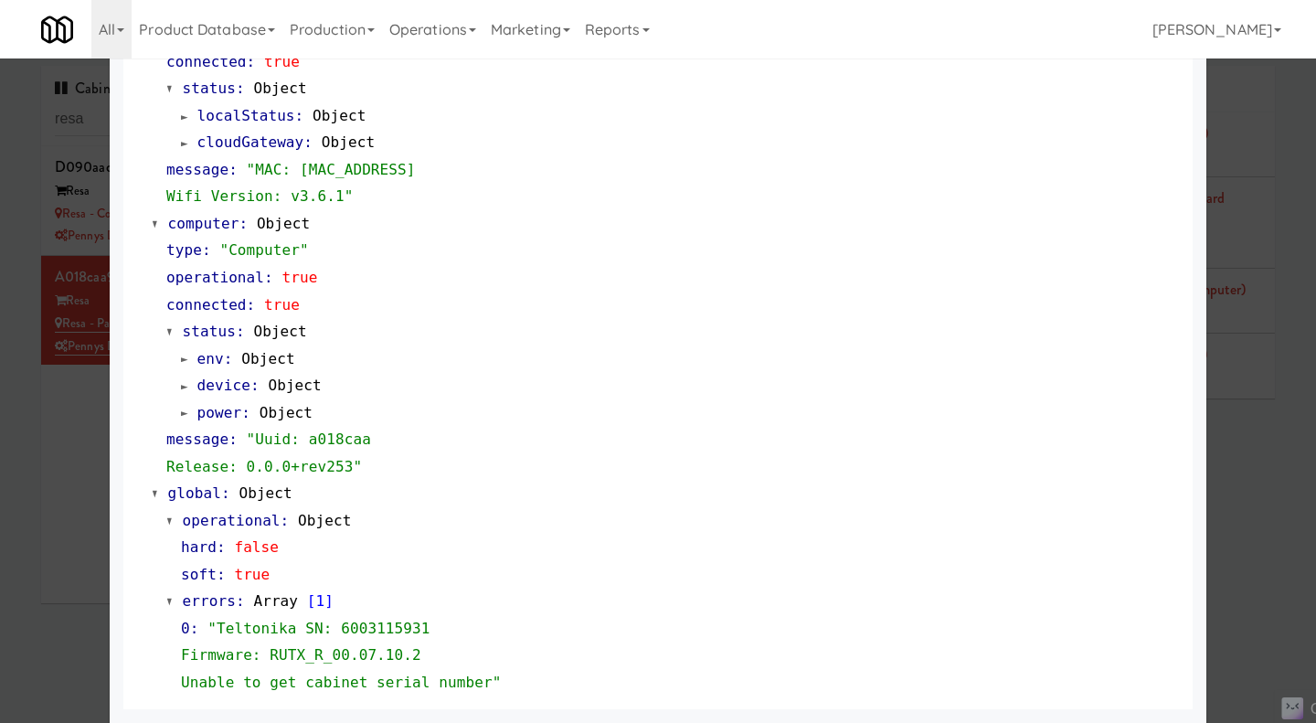
click at [71, 501] on div at bounding box center [658, 361] width 1316 height 723
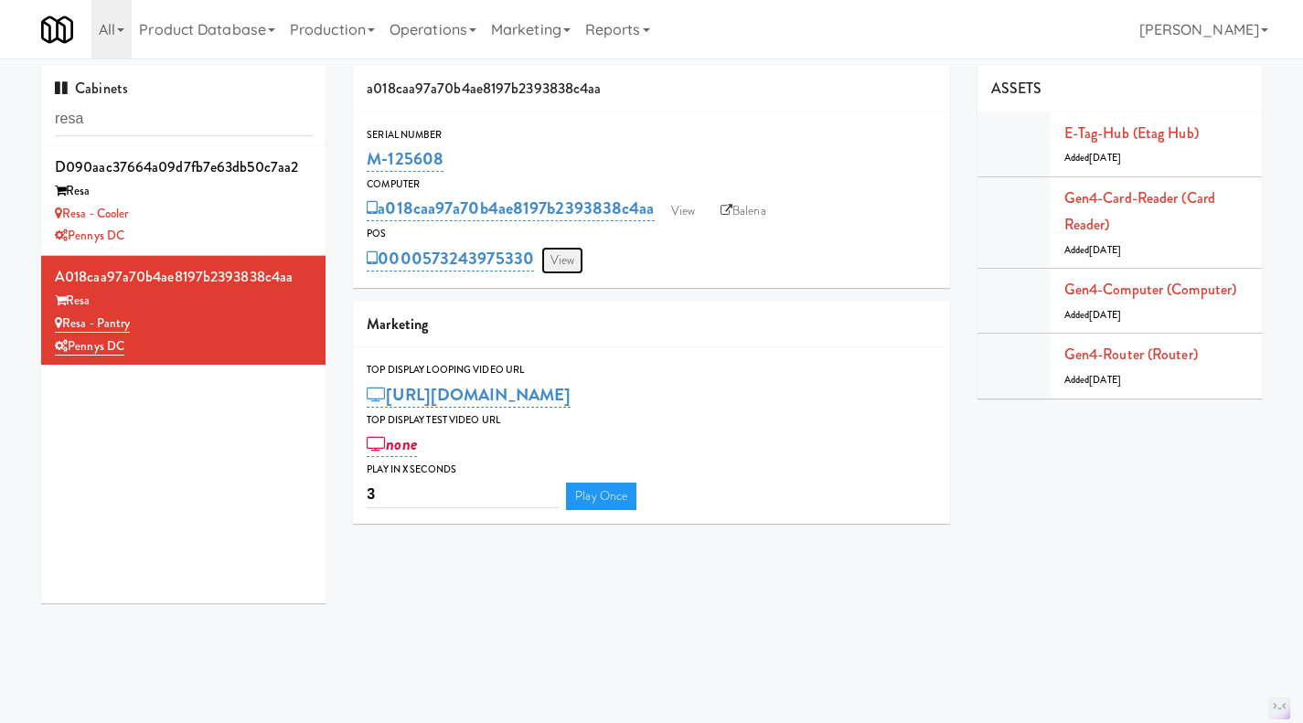
click at [576, 254] on link "View" at bounding box center [562, 260] width 42 height 27
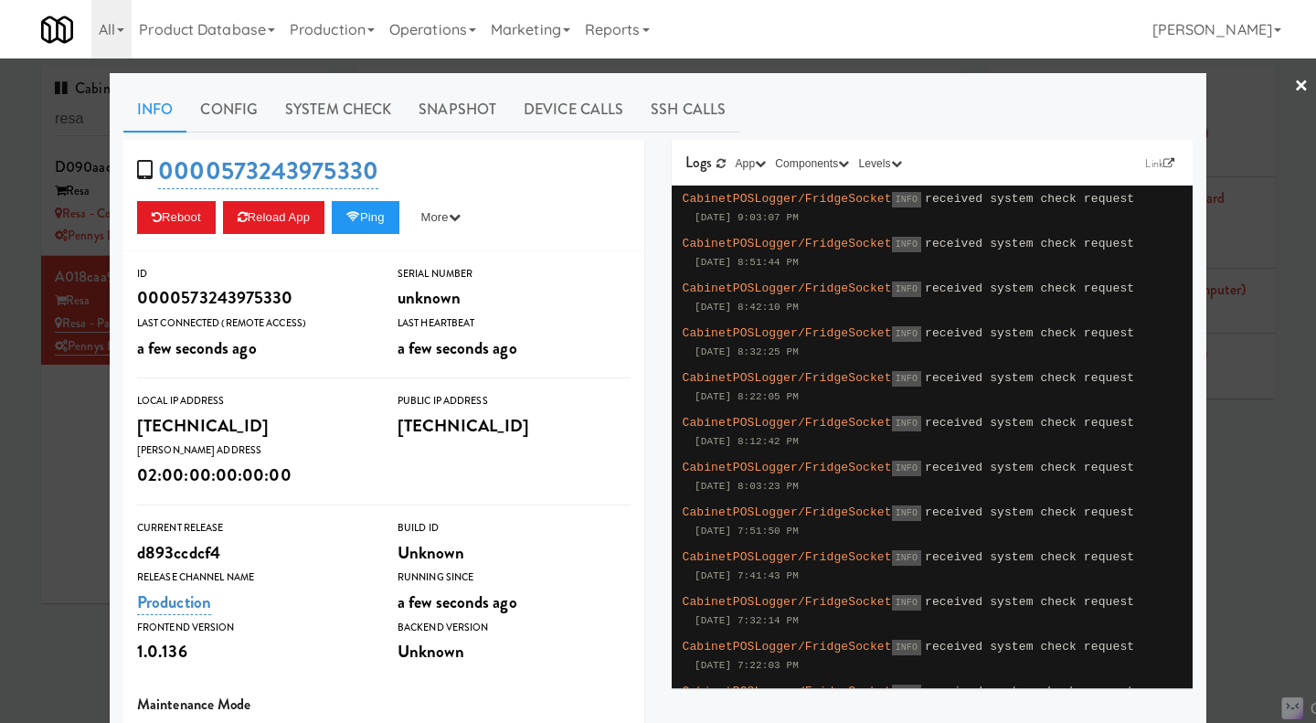
click at [101, 468] on div at bounding box center [658, 361] width 1316 height 723
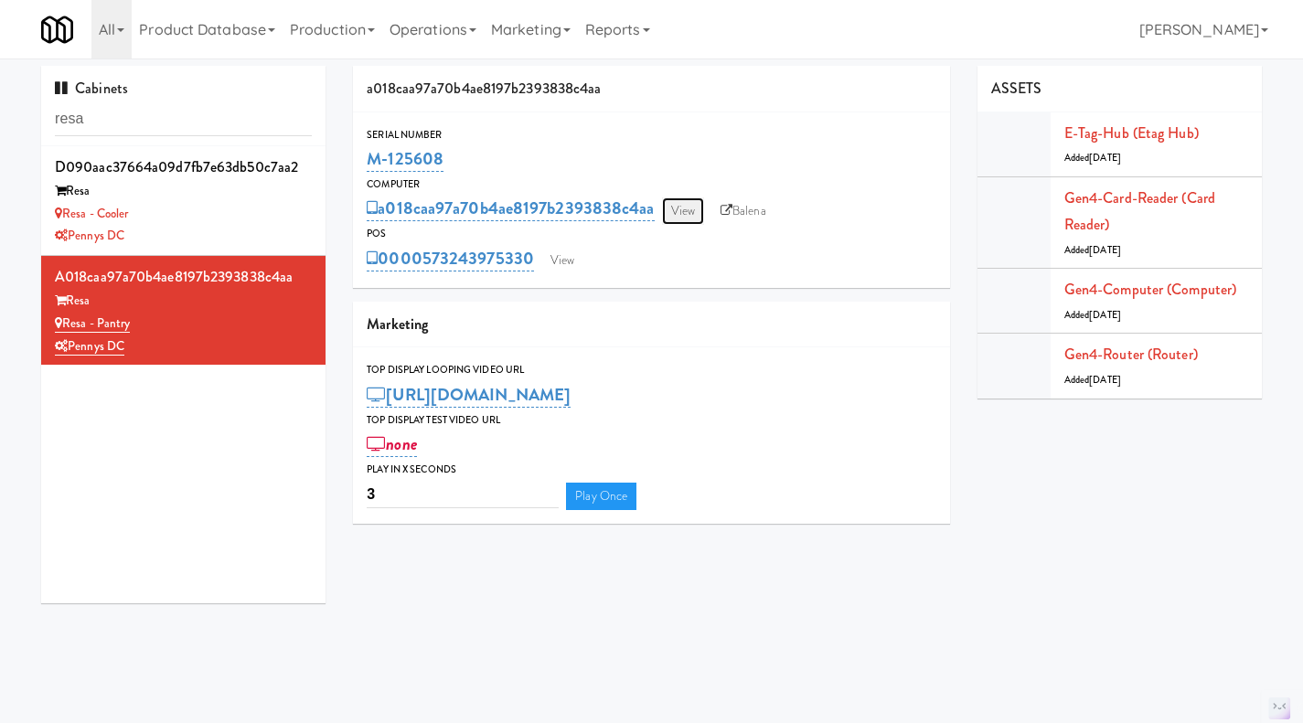
click at [697, 211] on link "View" at bounding box center [683, 210] width 42 height 27
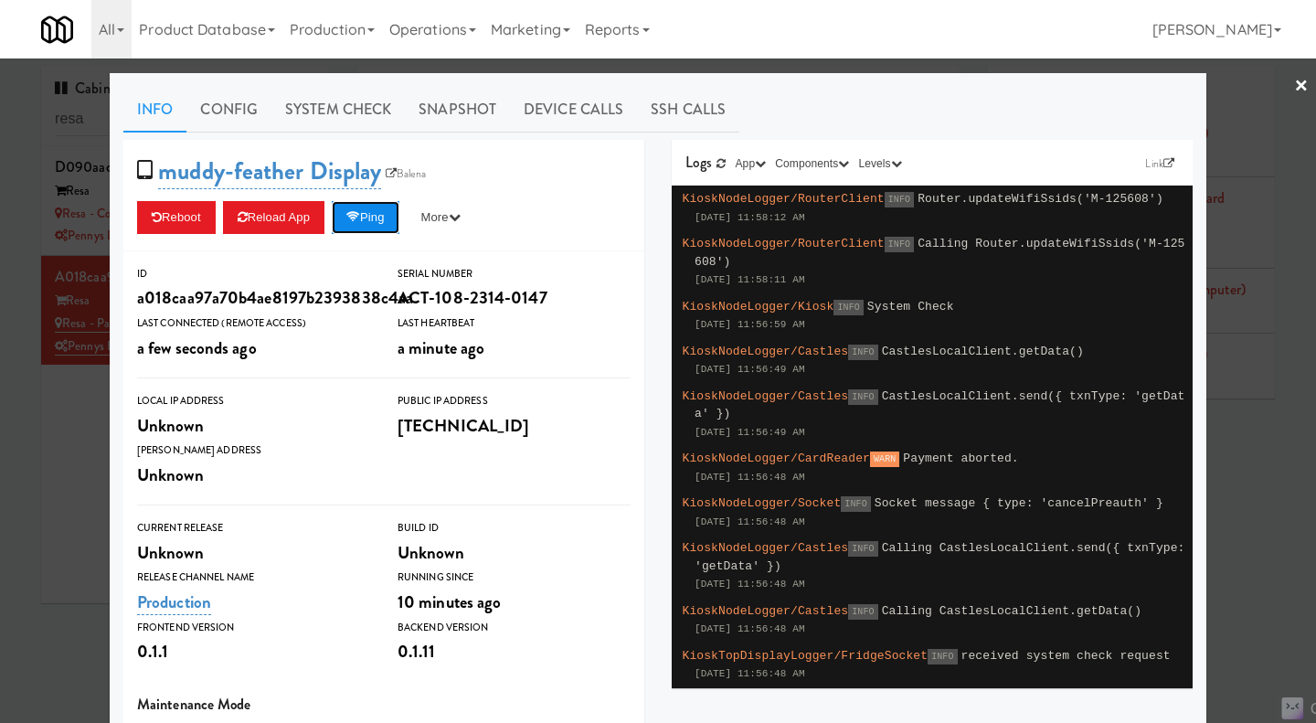
click at [359, 228] on button "Ping" at bounding box center [366, 217] width 68 height 33
click at [327, 125] on link "System Check" at bounding box center [337, 110] width 133 height 46
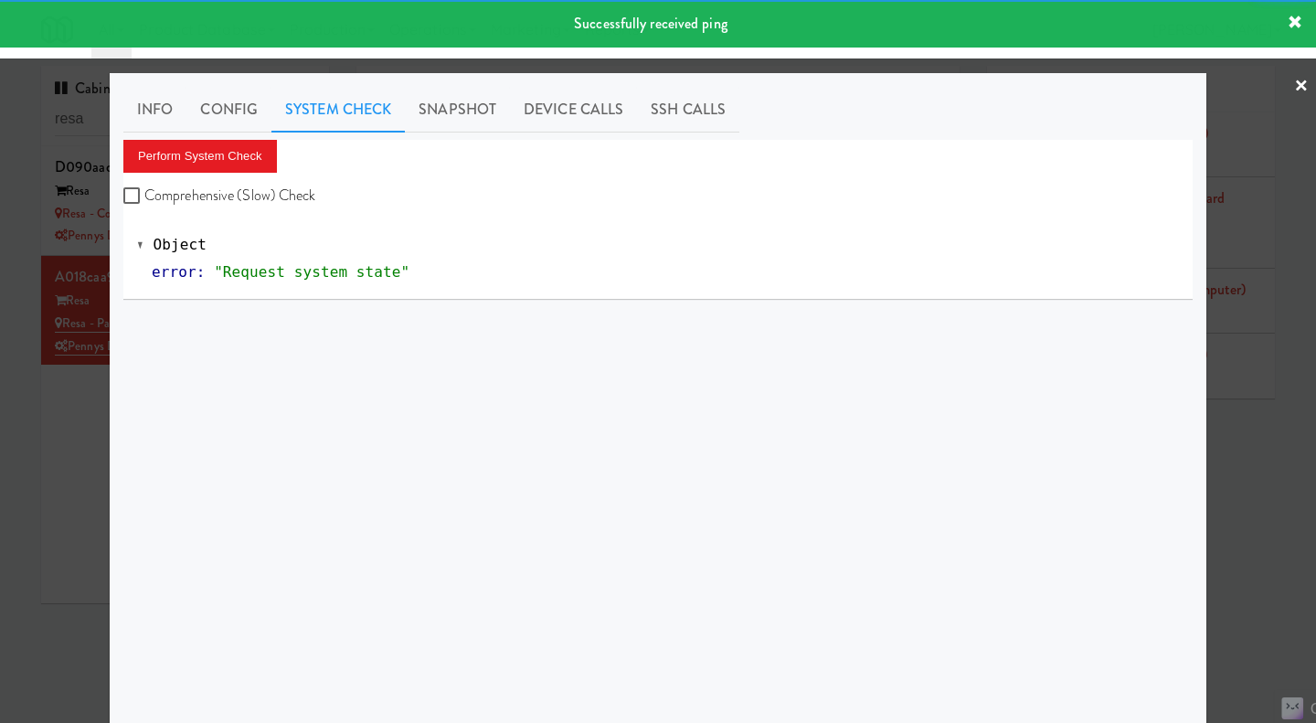
click at [261, 205] on label "Comprehensive (Slow) Check" at bounding box center [219, 195] width 193 height 27
click at [144, 204] on input "Comprehensive (Slow) Check" at bounding box center [133, 196] width 21 height 15
checkbox input "true"
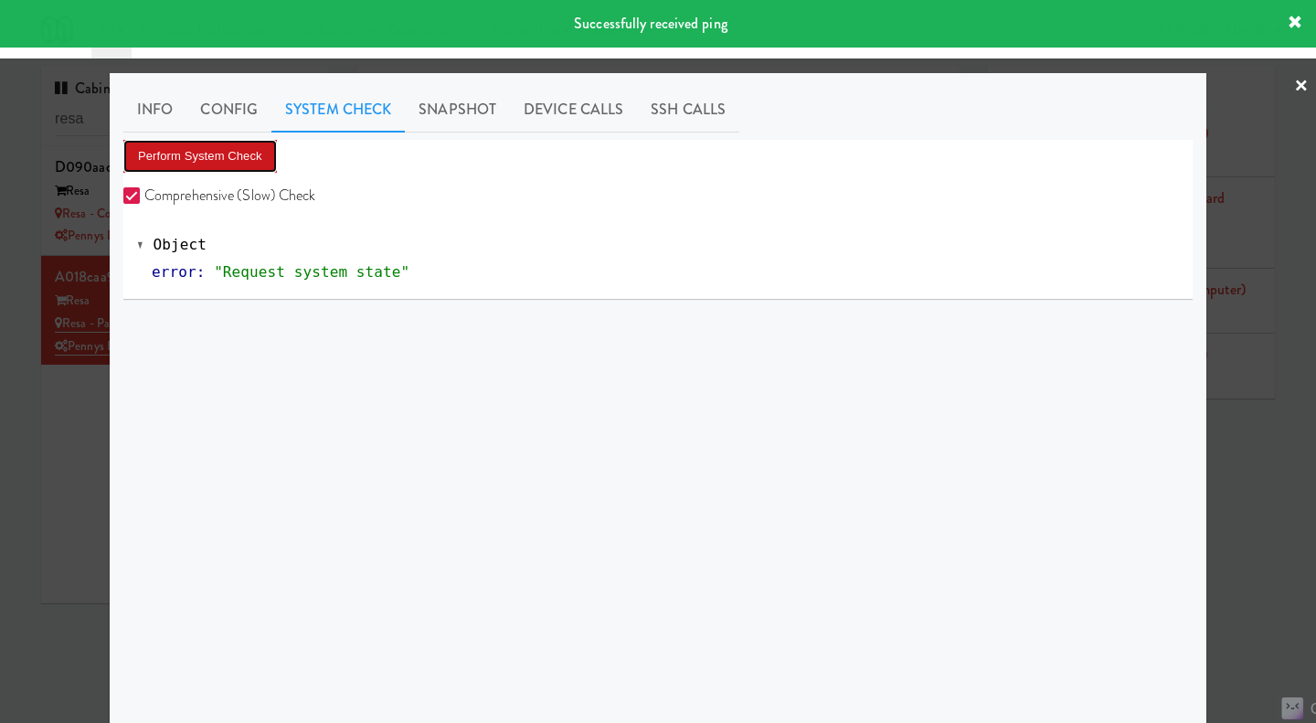
click at [254, 163] on button "Perform System Check" at bounding box center [200, 156] width 154 height 33
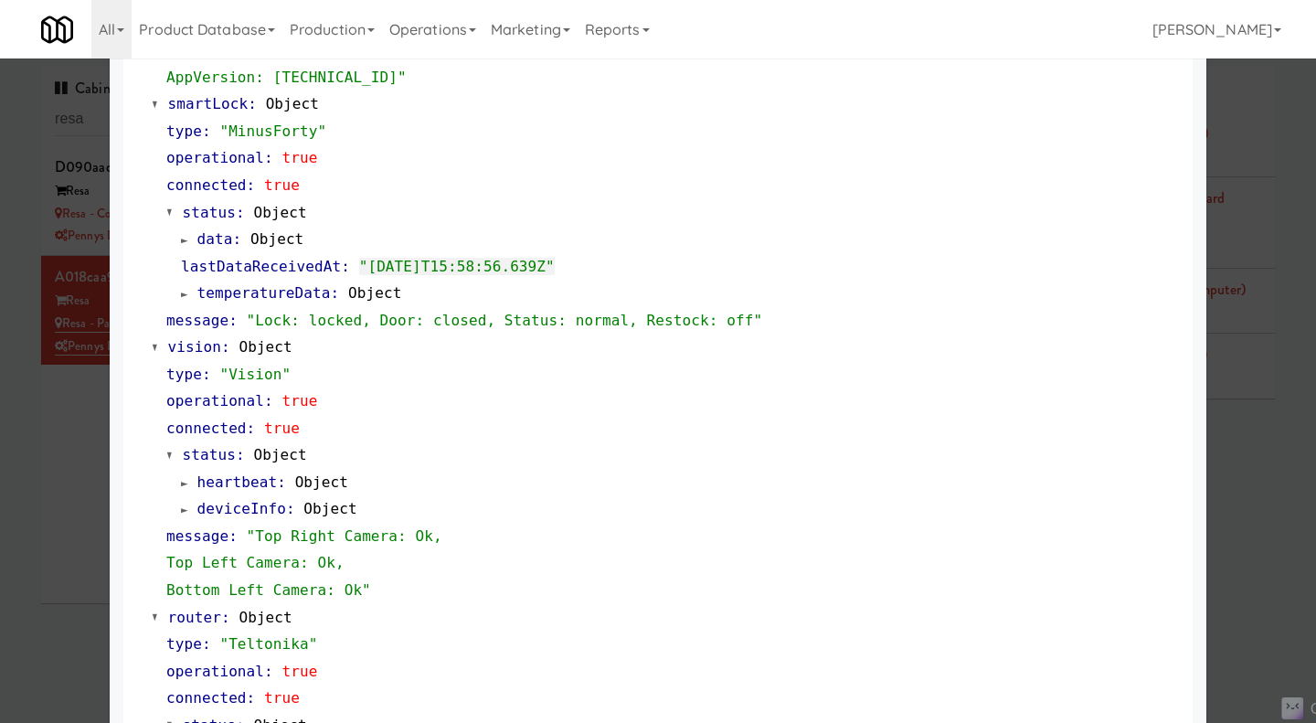
scroll to position [463, 0]
click at [60, 444] on div at bounding box center [658, 361] width 1316 height 723
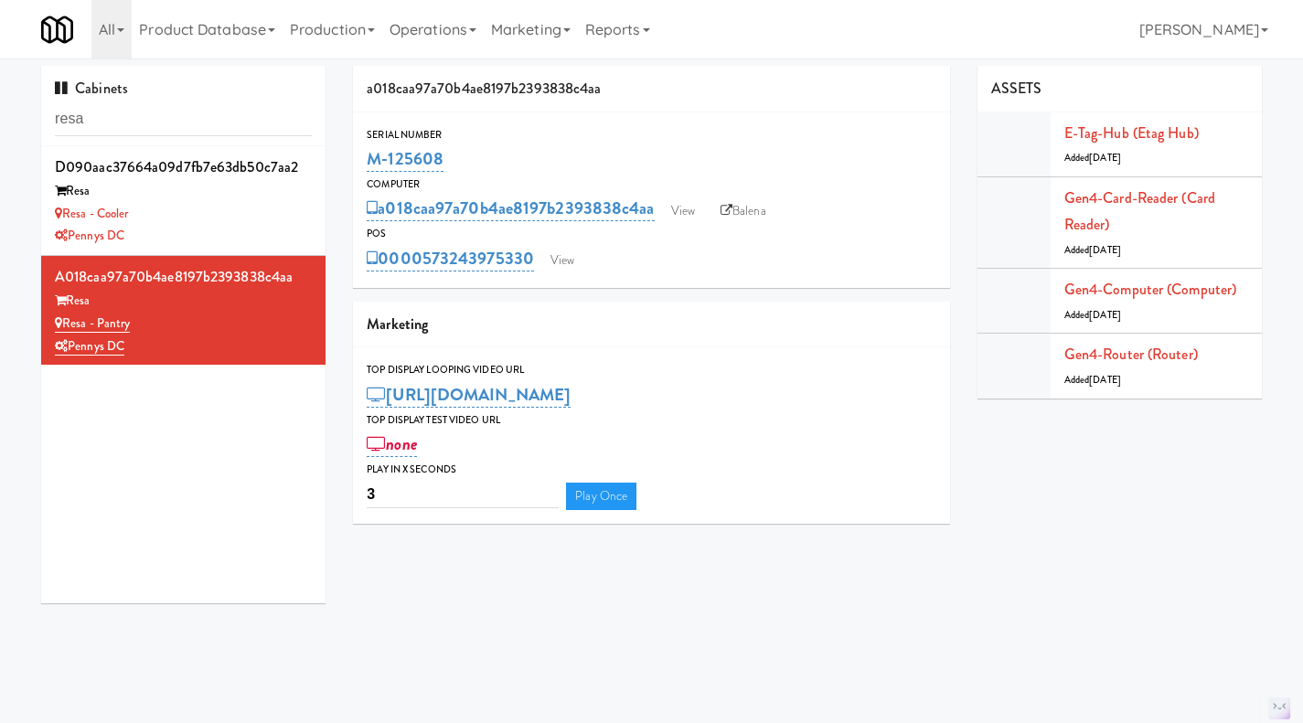
drag, startPoint x: 466, startPoint y: 164, endPoint x: 362, endPoint y: 155, distance: 104.5
click at [362, 155] on div "Serial Number M-125608" at bounding box center [651, 150] width 597 height 49
copy link "M-125608"
click at [558, 260] on link "View" at bounding box center [562, 260] width 42 height 27
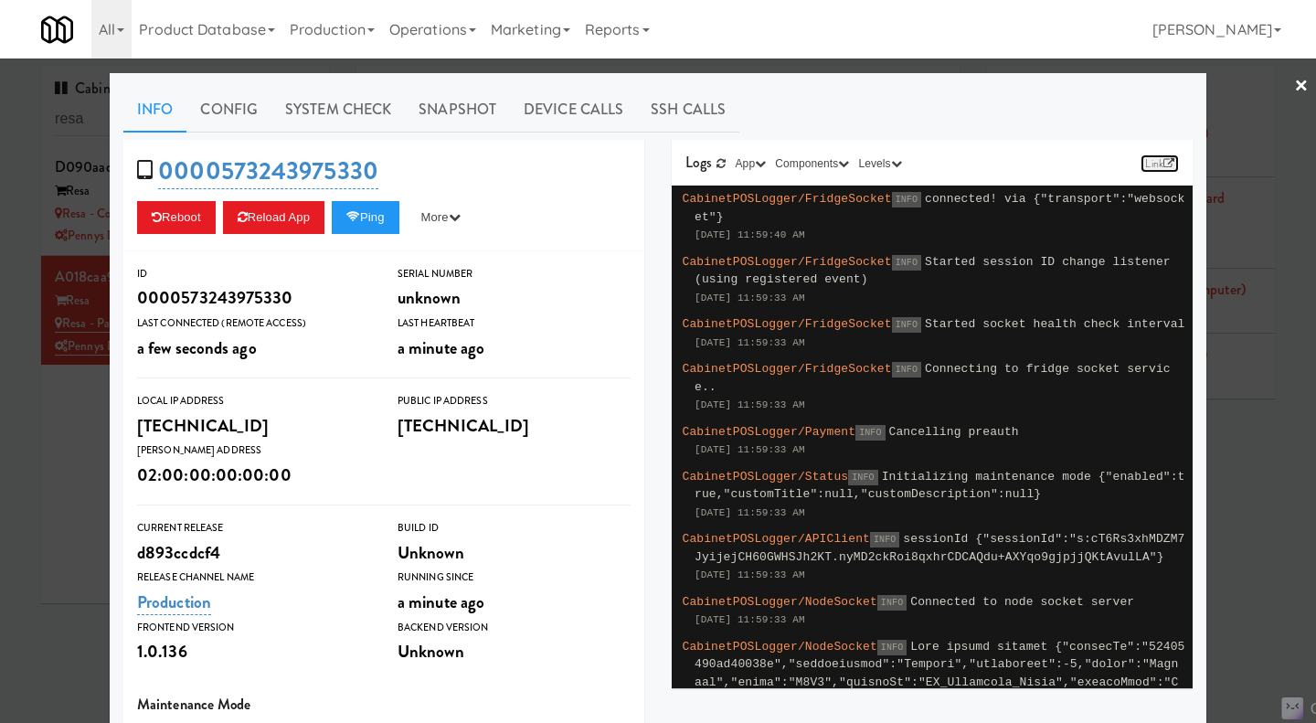
click at [1154, 167] on link "Link" at bounding box center [1160, 163] width 38 height 18
click at [40, 471] on div at bounding box center [658, 361] width 1316 height 723
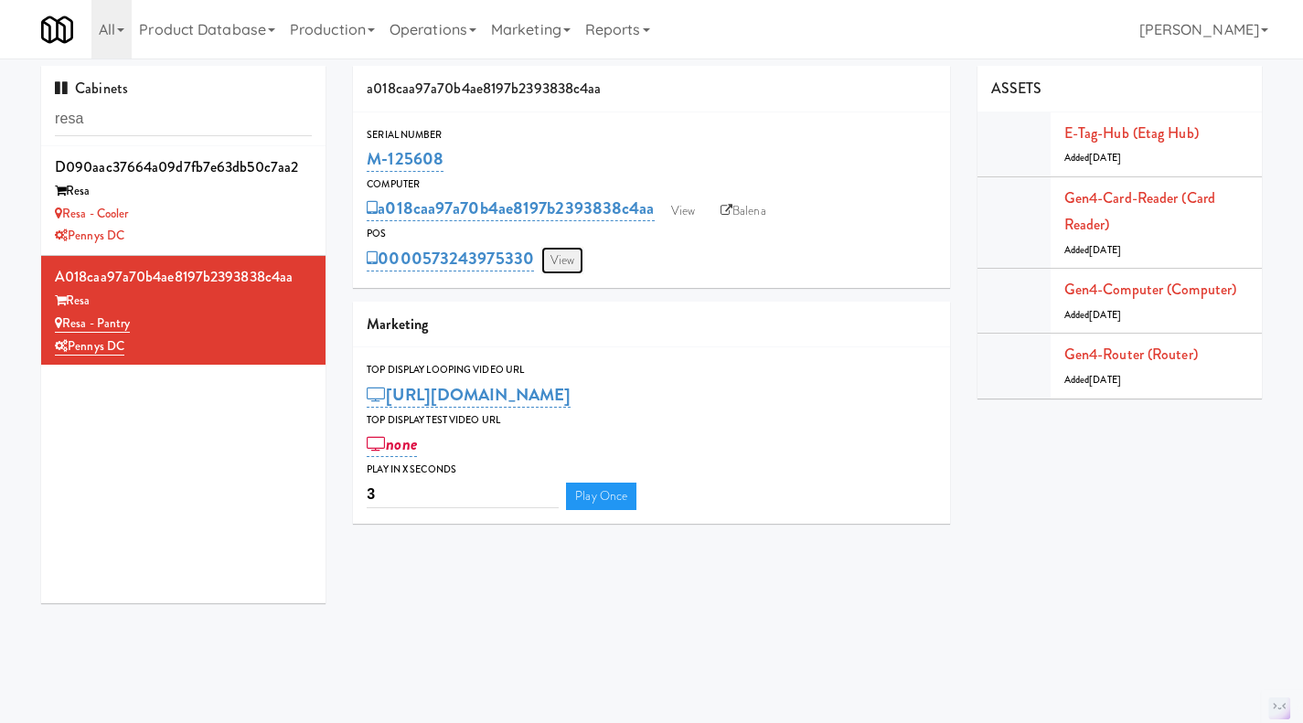
click at [557, 256] on link "View" at bounding box center [562, 260] width 42 height 27
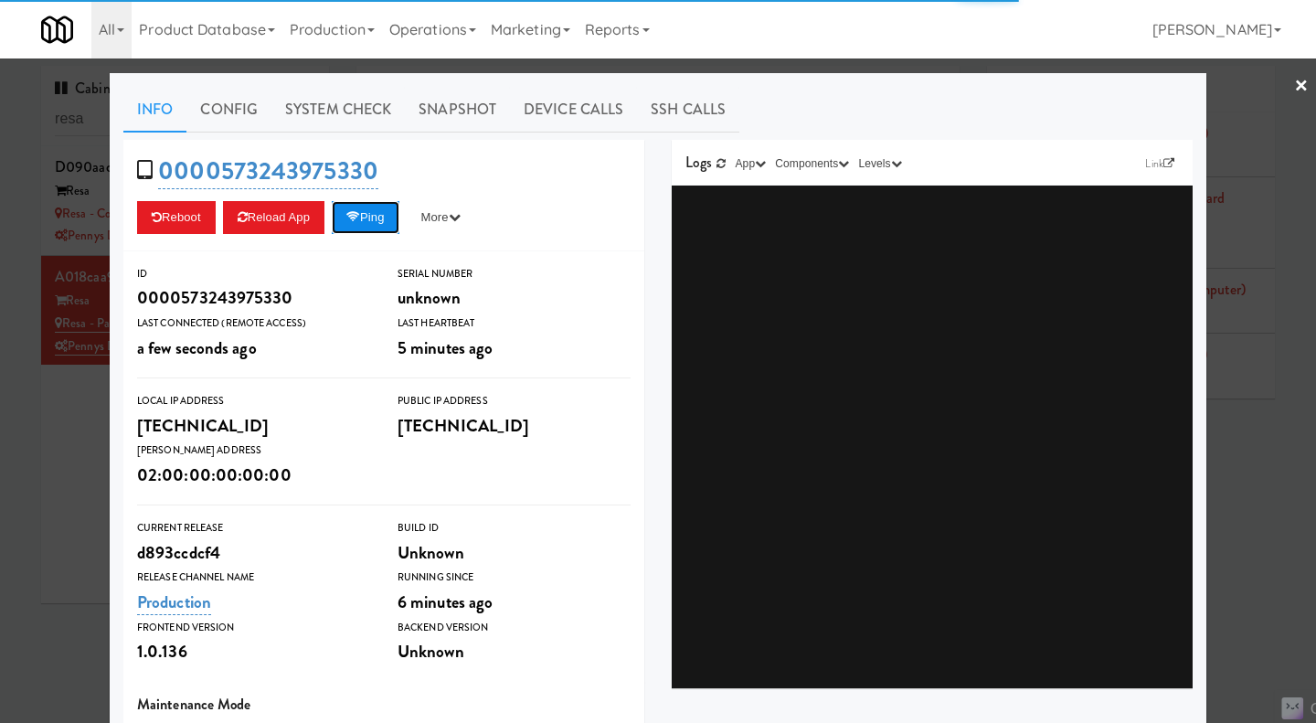
click at [357, 208] on button "Ping" at bounding box center [366, 217] width 68 height 33
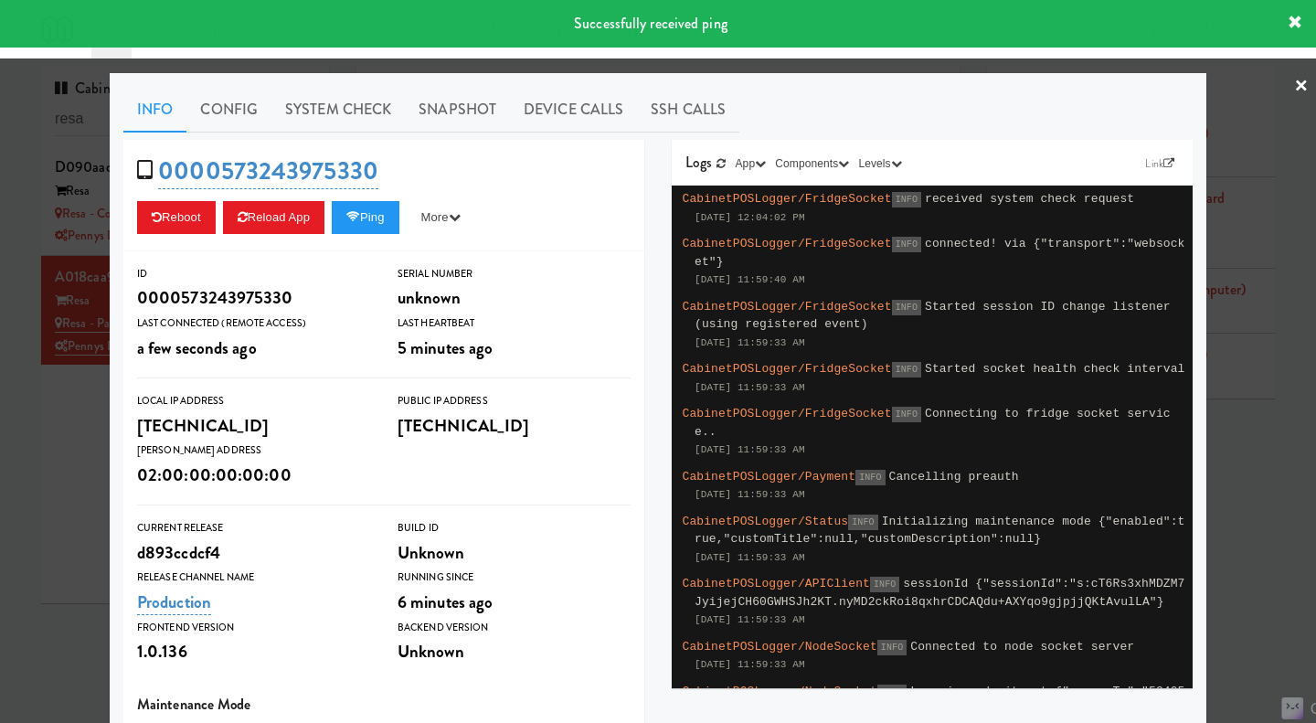
click at [1270, 489] on div at bounding box center [658, 361] width 1316 height 723
